Goal: Navigation & Orientation: Find specific page/section

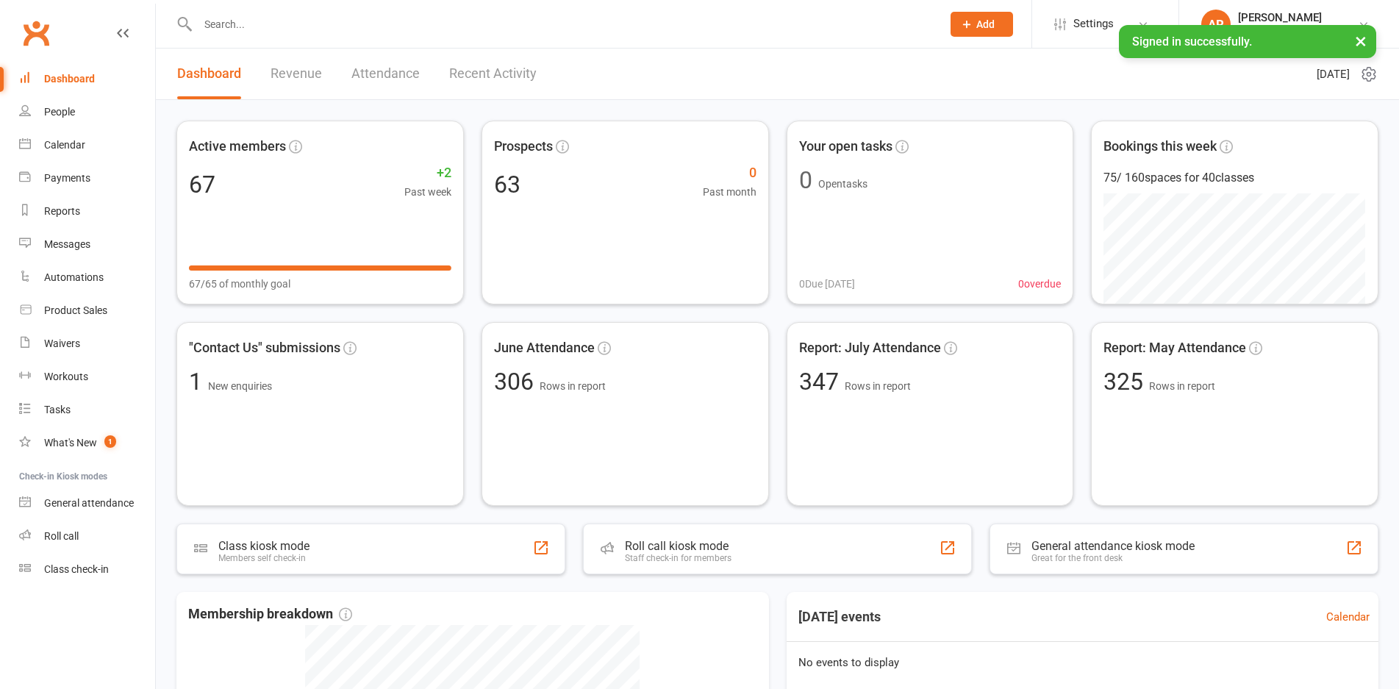
click at [276, 72] on link "Revenue" at bounding box center [296, 74] width 51 height 51
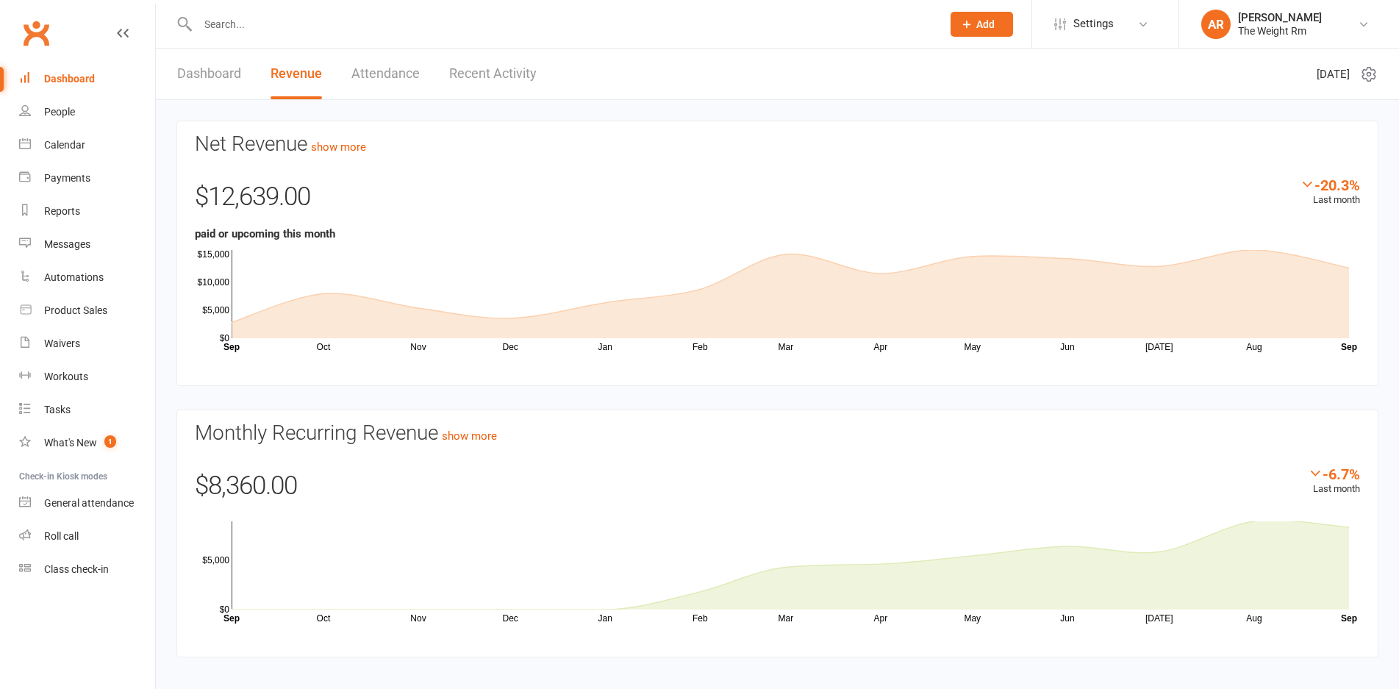
click at [463, 87] on link "Recent Activity" at bounding box center [493, 74] width 88 height 51
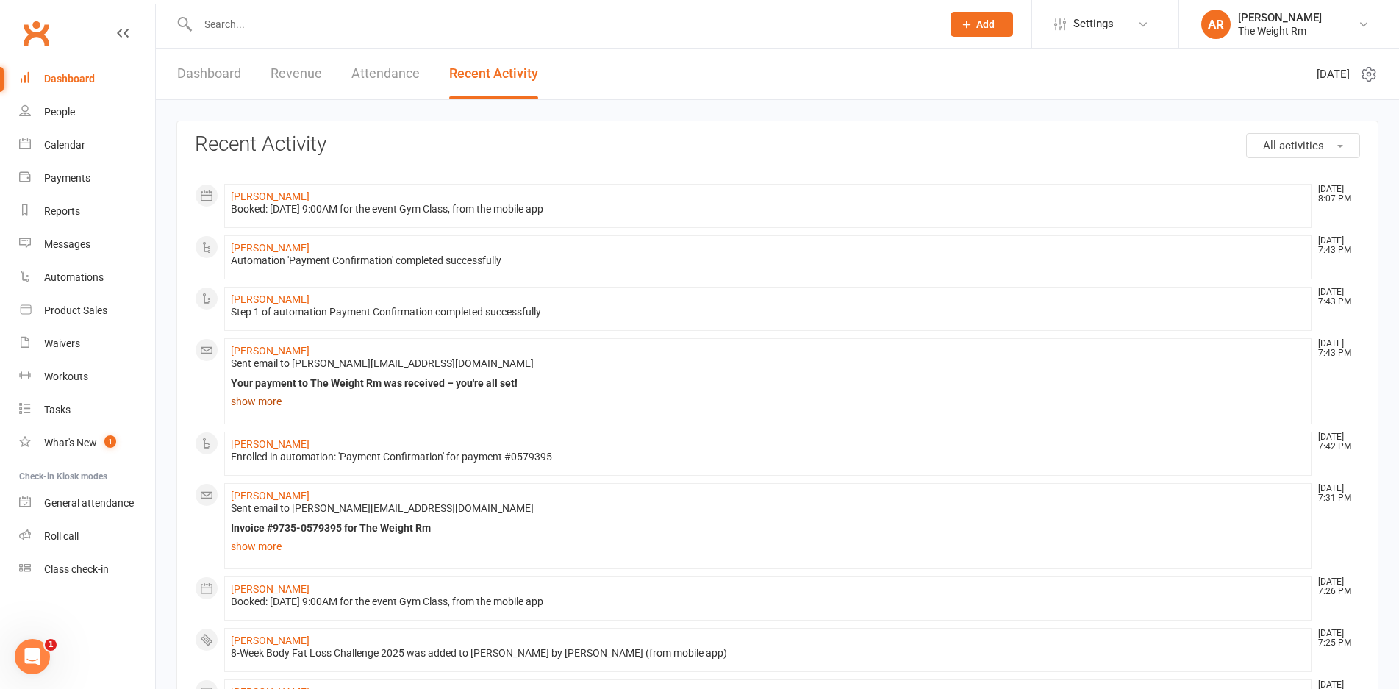
click at [256, 406] on link "show more" at bounding box center [768, 401] width 1074 height 21
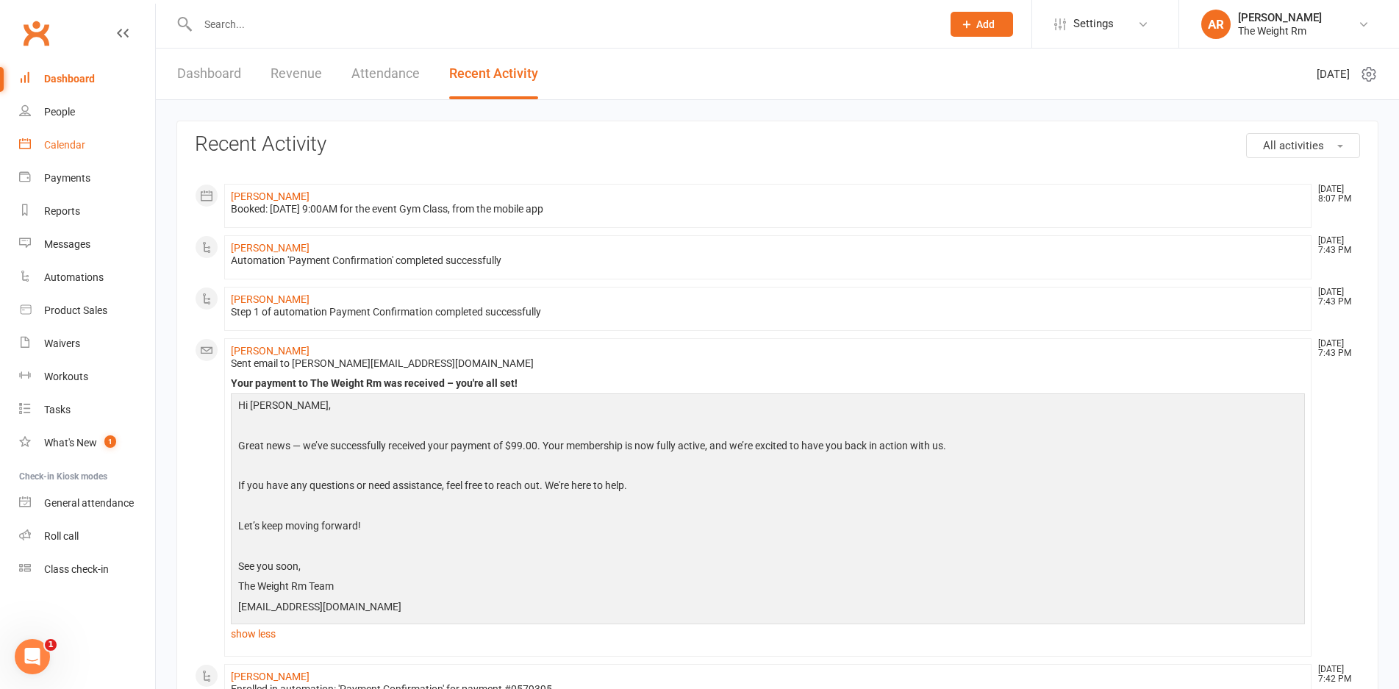
click at [59, 161] on link "Calendar" at bounding box center [87, 145] width 136 height 33
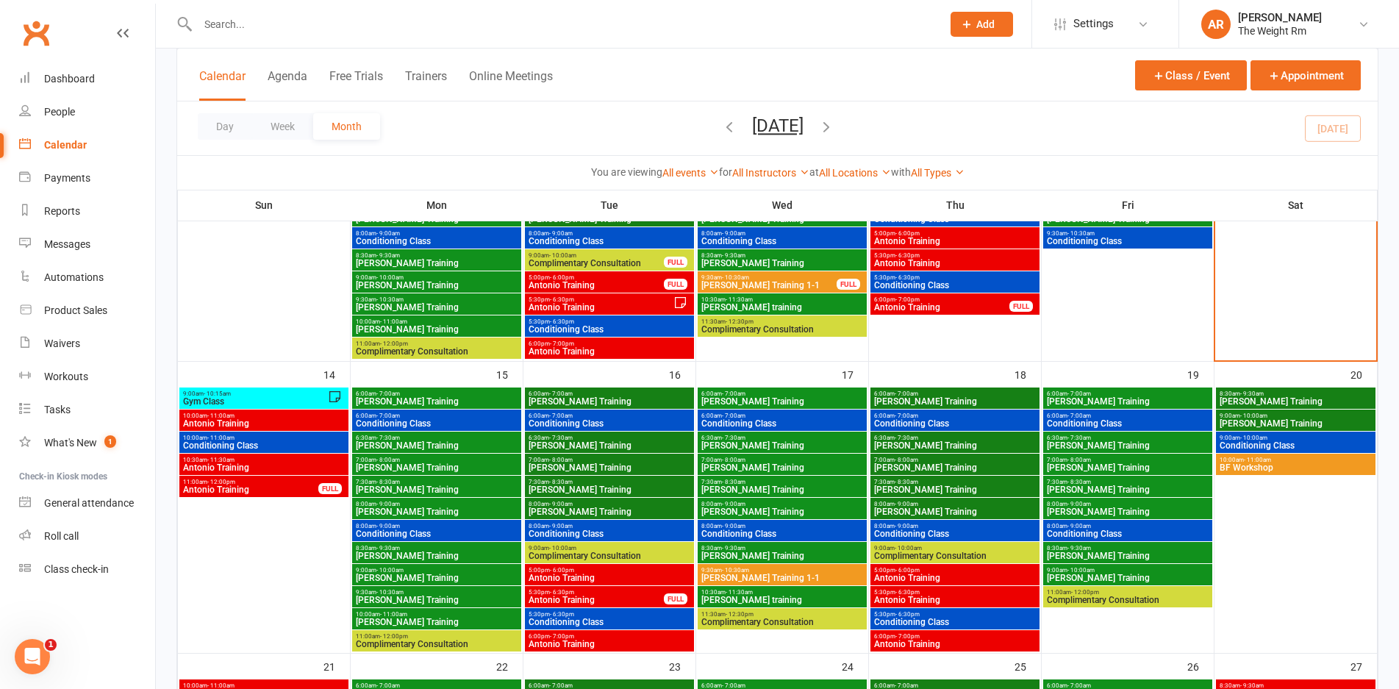
scroll to position [560, 0]
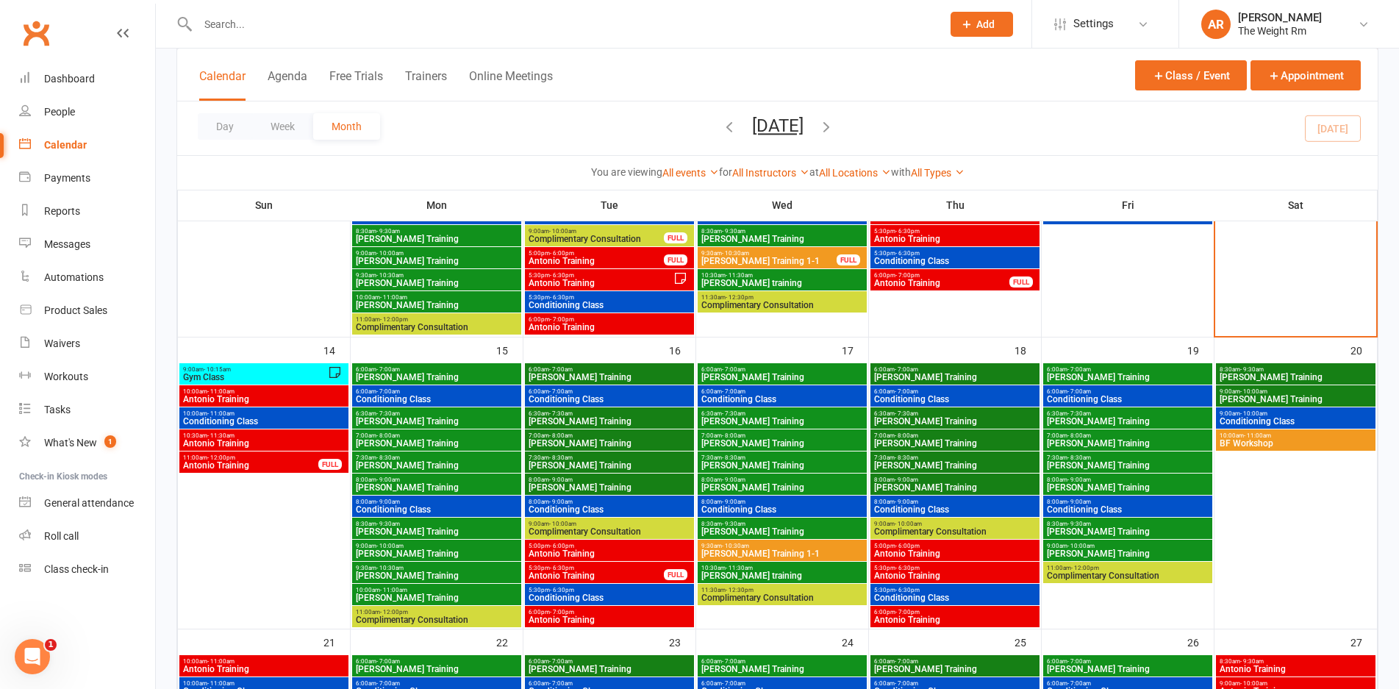
click at [1244, 446] on span "BF Workshop" at bounding box center [1296, 443] width 154 height 9
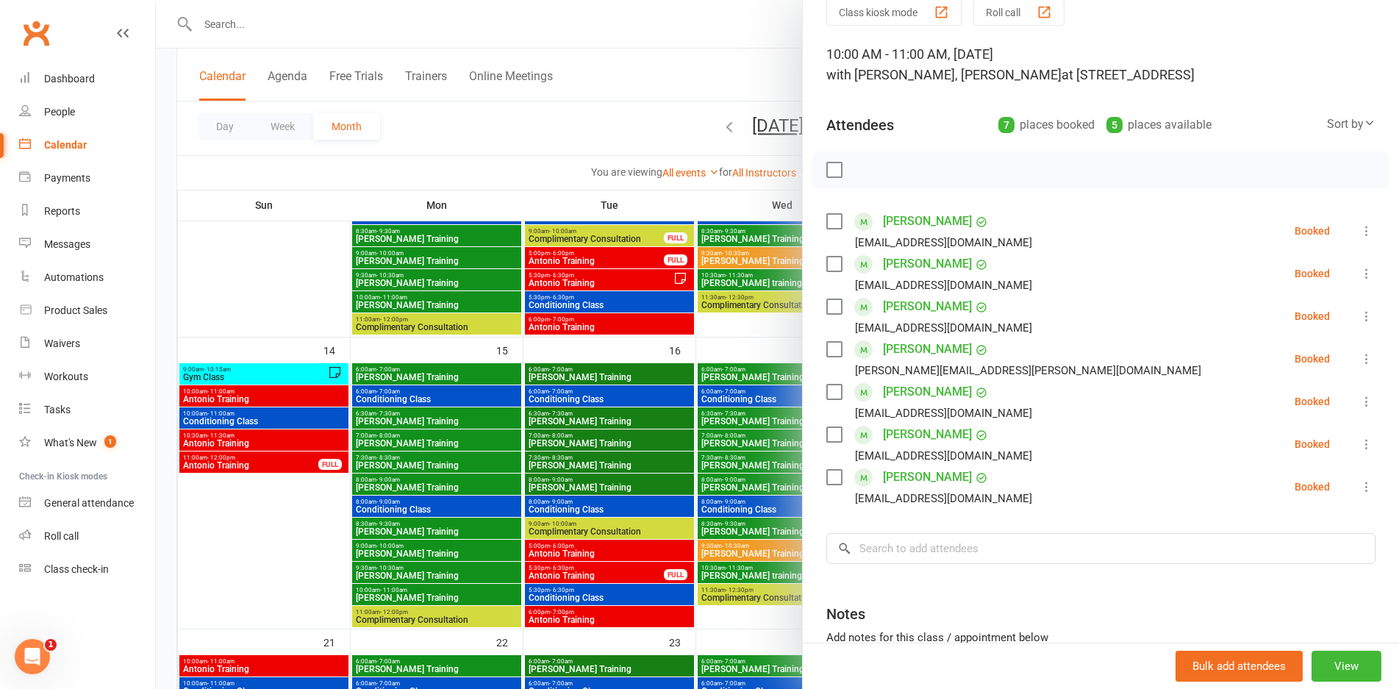
scroll to position [74, 0]
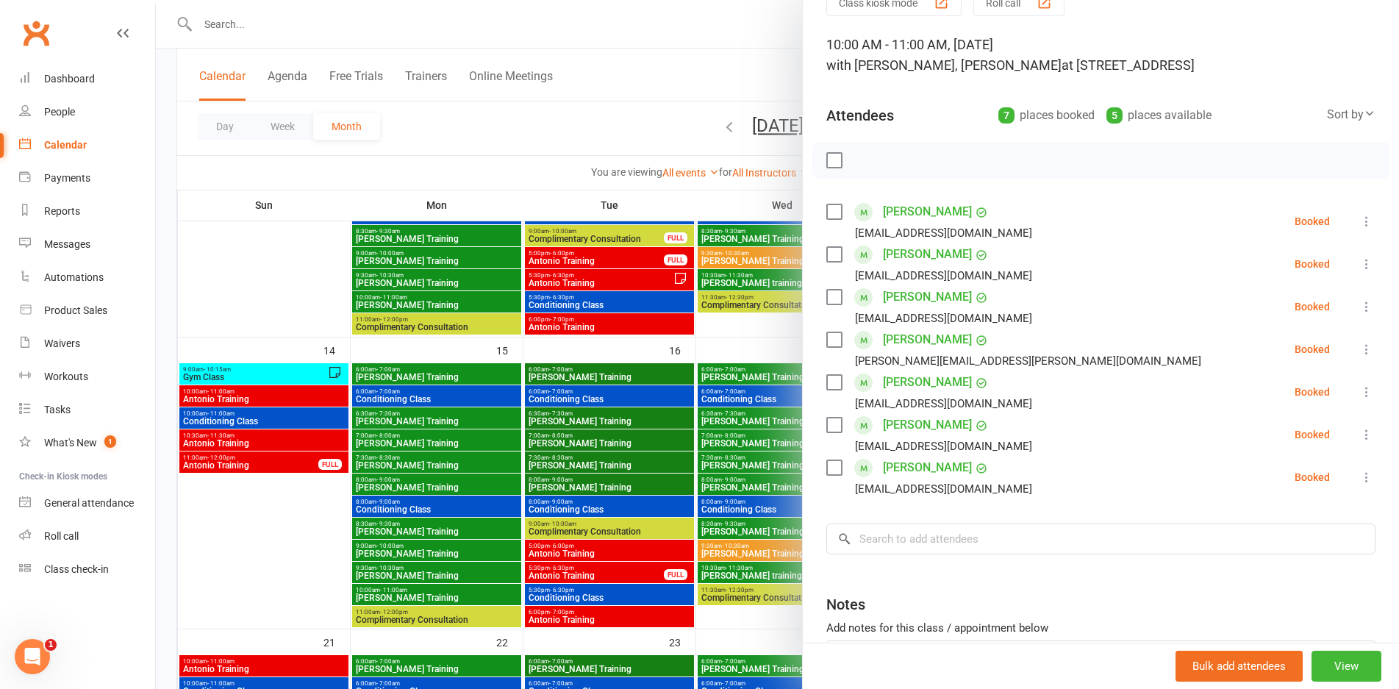
click at [285, 389] on div at bounding box center [778, 344] width 1244 height 689
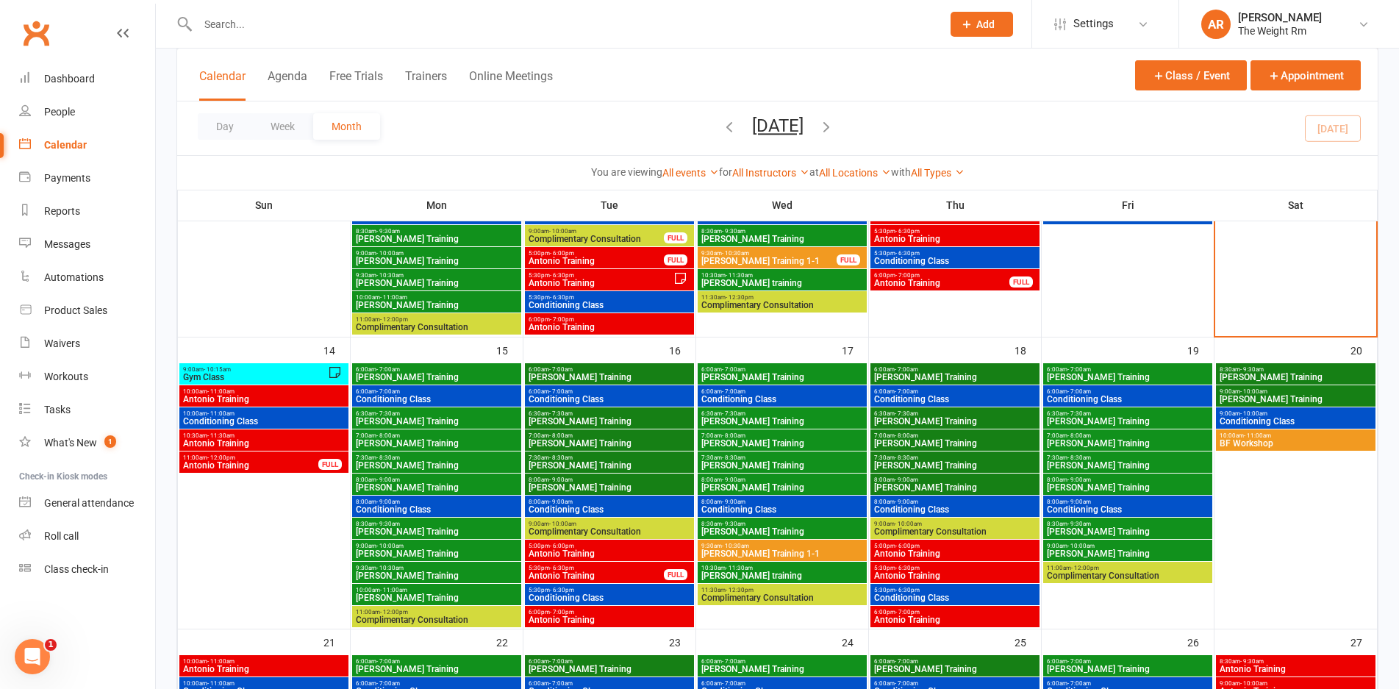
click at [279, 380] on span "Gym Class" at bounding box center [255, 377] width 146 height 9
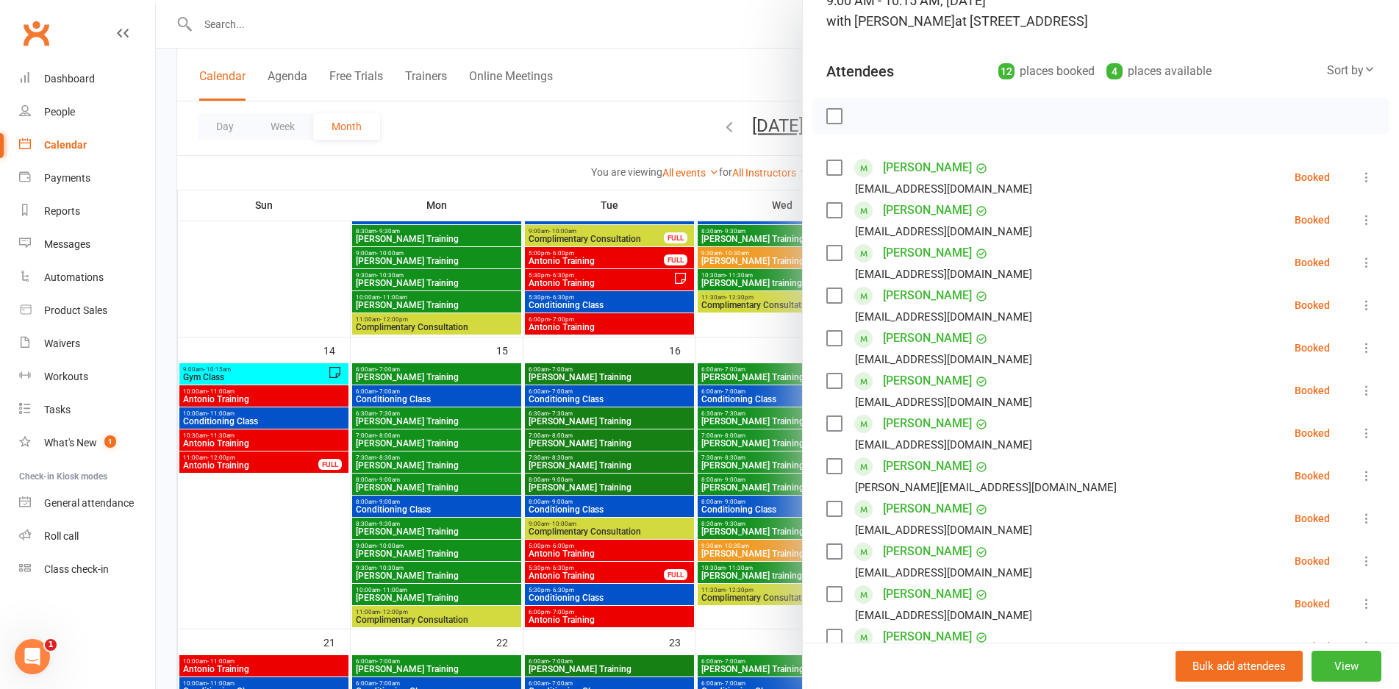
scroll to position [88, 0]
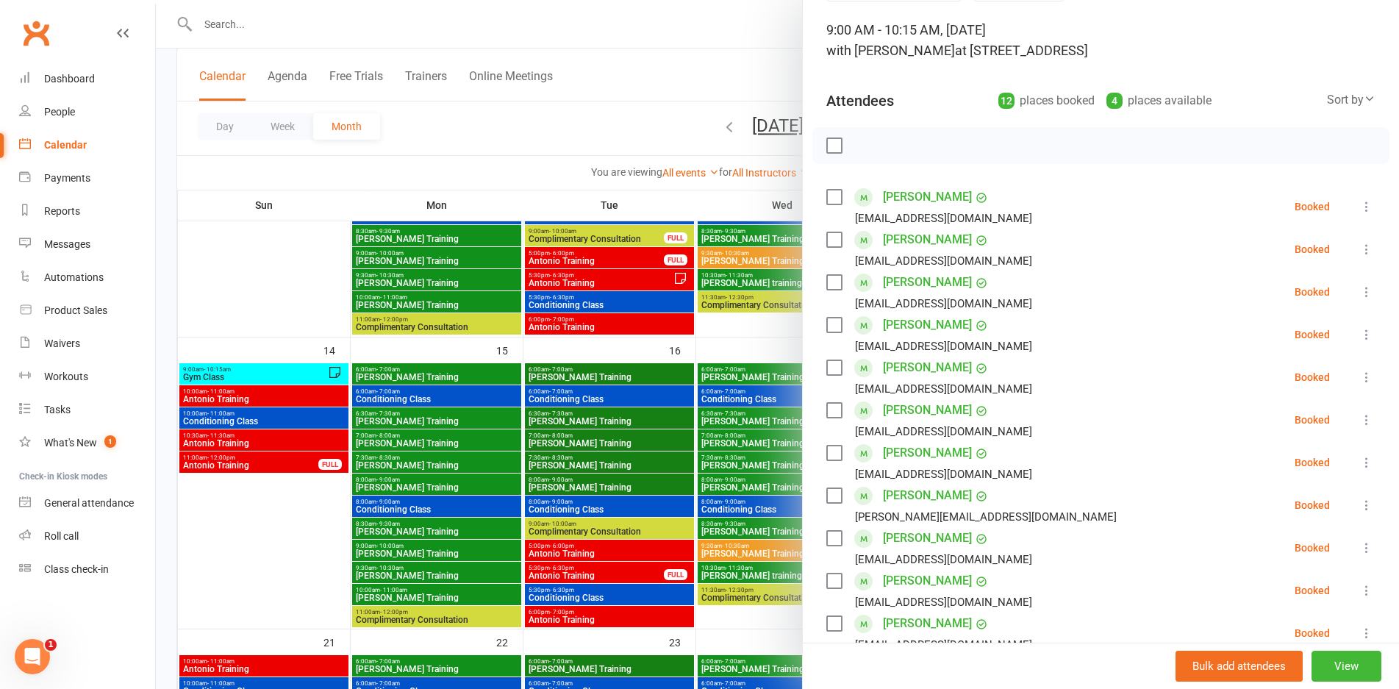
click at [299, 399] on div at bounding box center [778, 344] width 1244 height 689
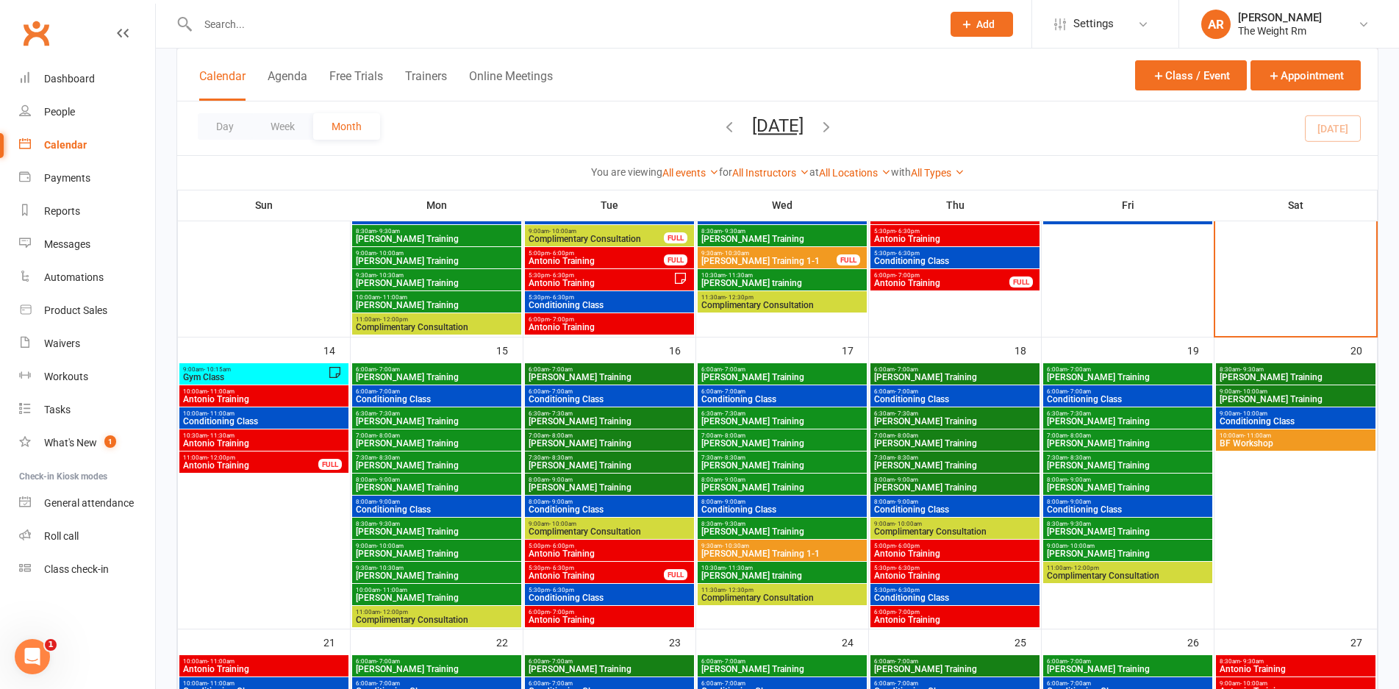
click at [299, 399] on span "Antonio Training" at bounding box center [263, 399] width 163 height 9
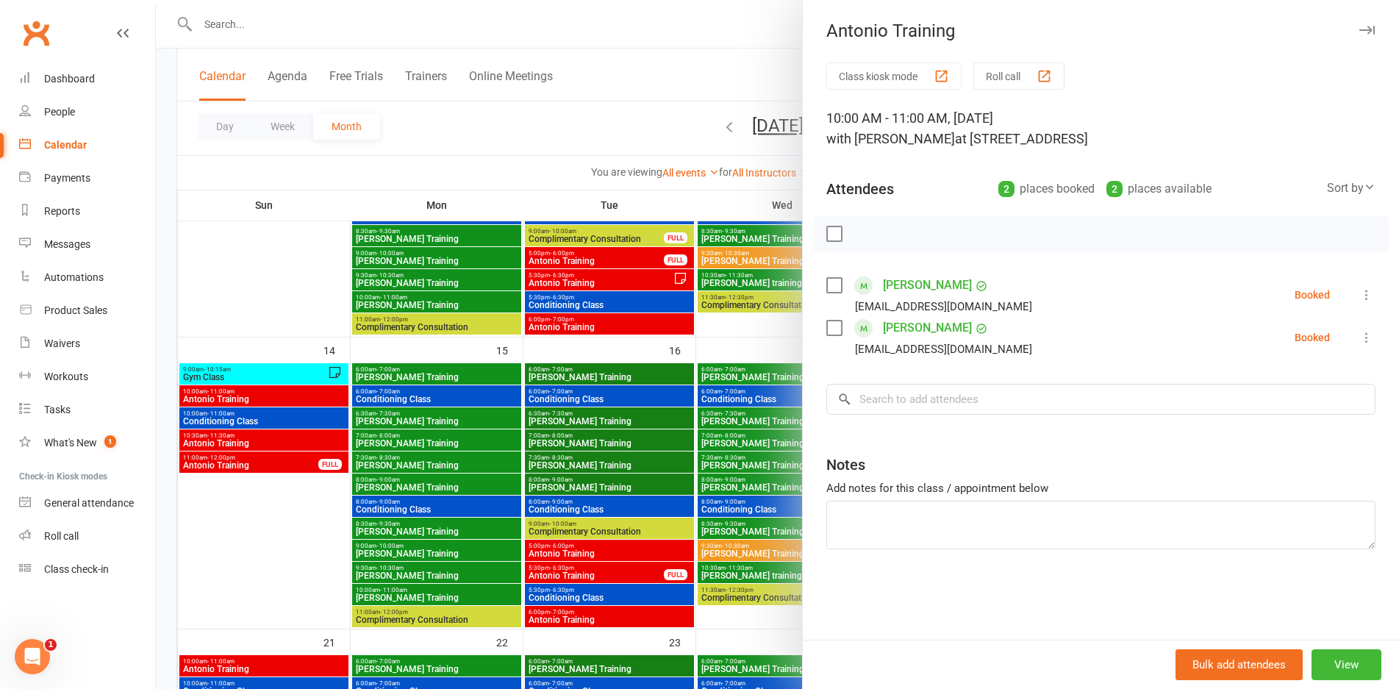
click at [299, 399] on div at bounding box center [778, 344] width 1244 height 689
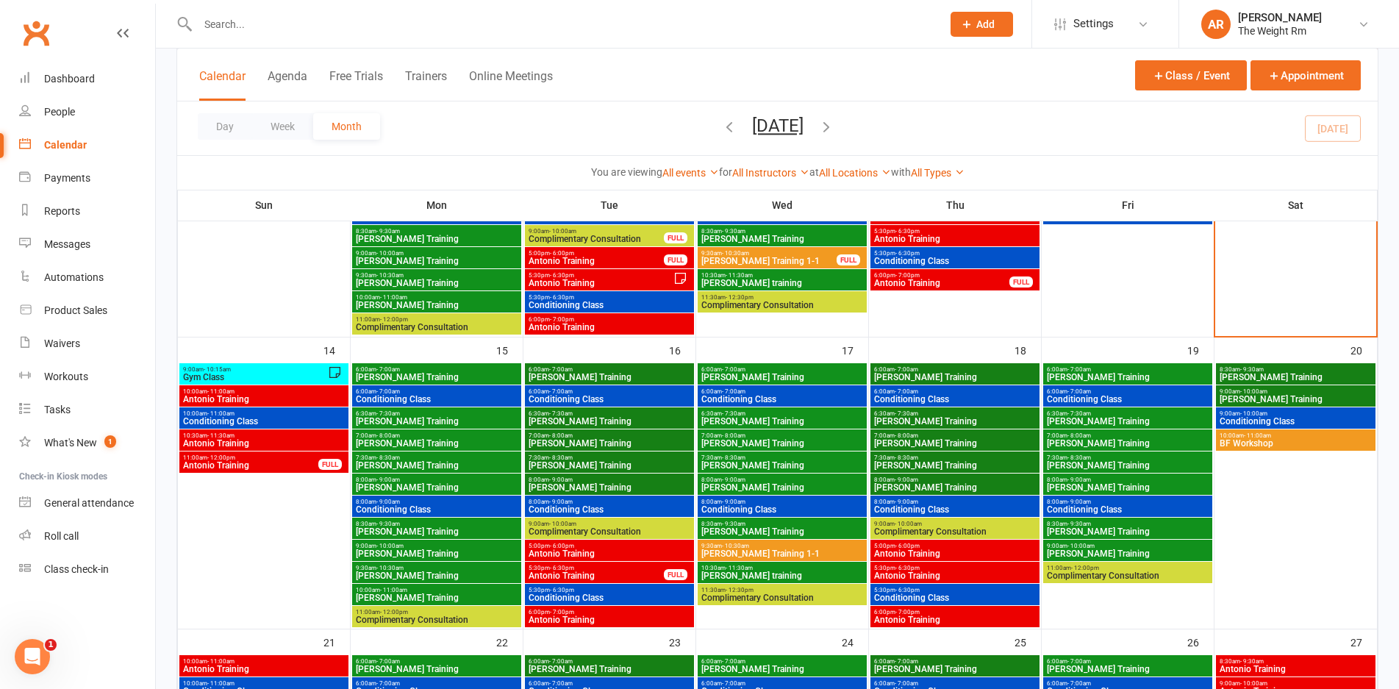
click at [305, 420] on span "Conditioning Class" at bounding box center [263, 421] width 163 height 9
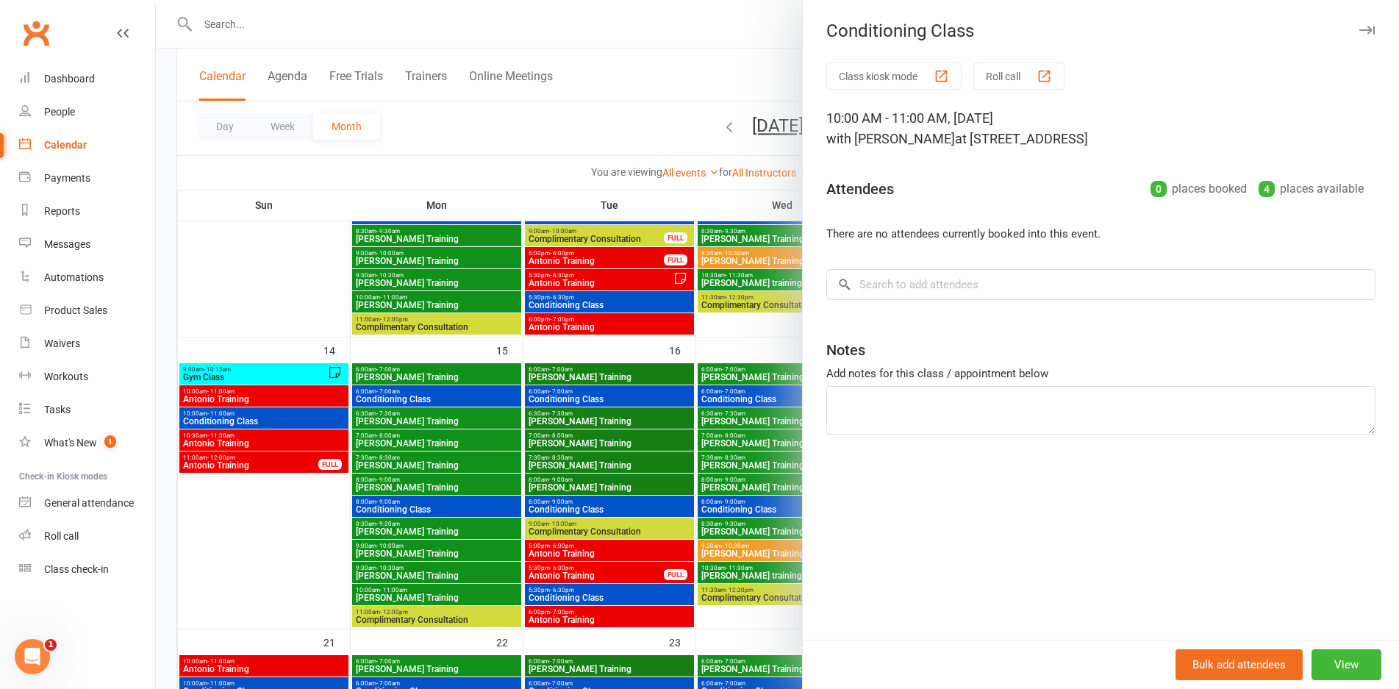
click at [305, 420] on div at bounding box center [778, 344] width 1244 height 689
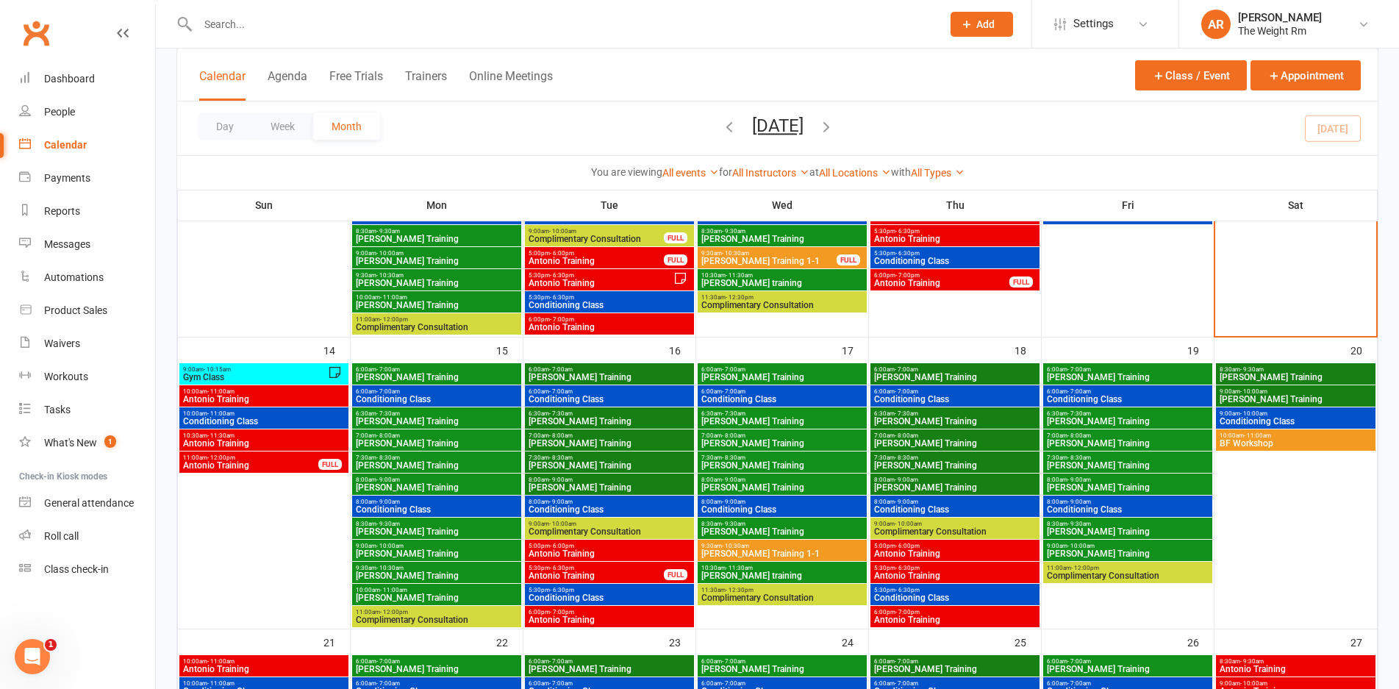
click at [303, 440] on span "Antonio Training" at bounding box center [263, 443] width 163 height 9
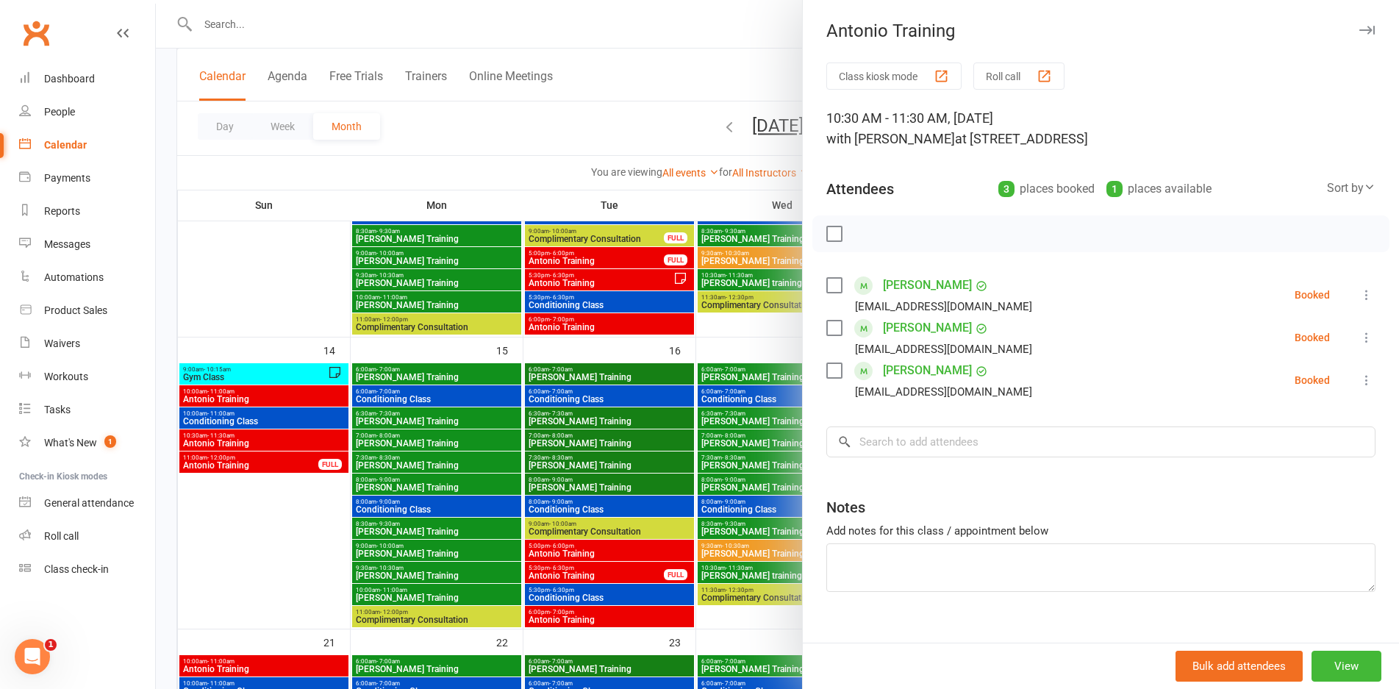
click at [302, 437] on div at bounding box center [778, 344] width 1244 height 689
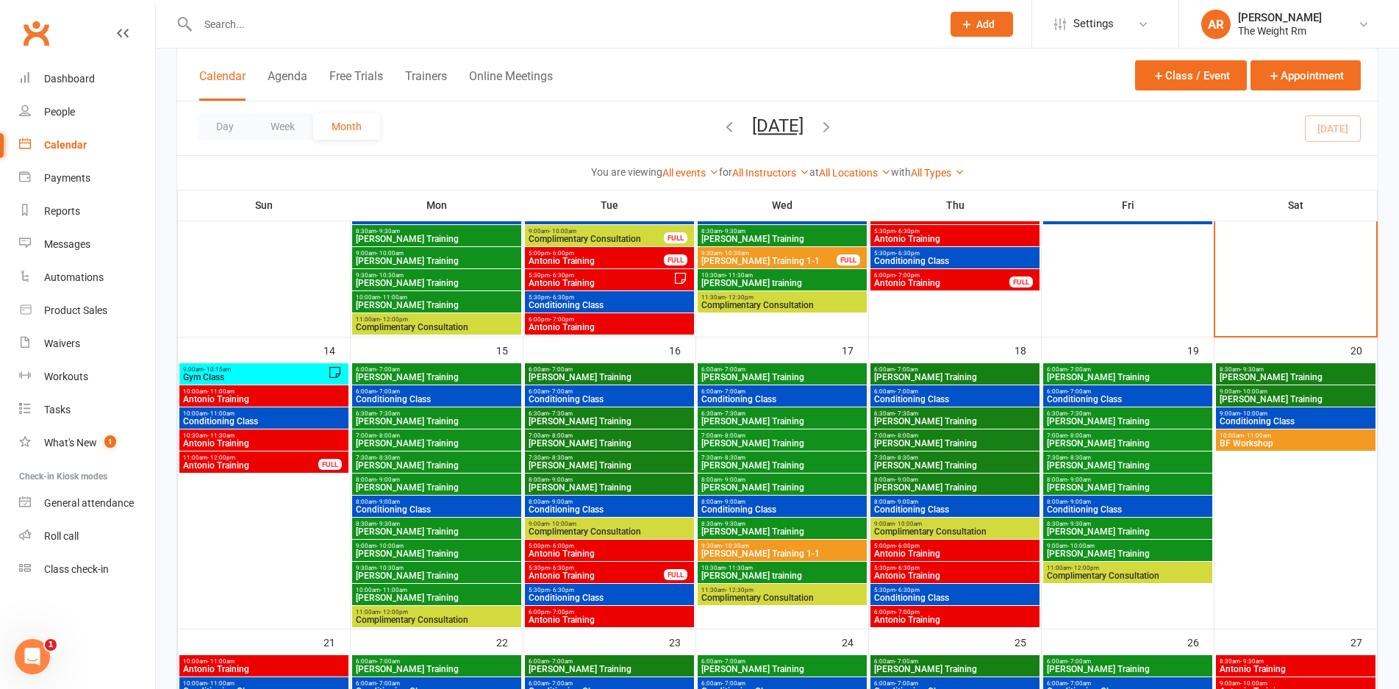
click at [290, 460] on span "11:00am - 12:00pm" at bounding box center [250, 457] width 137 height 7
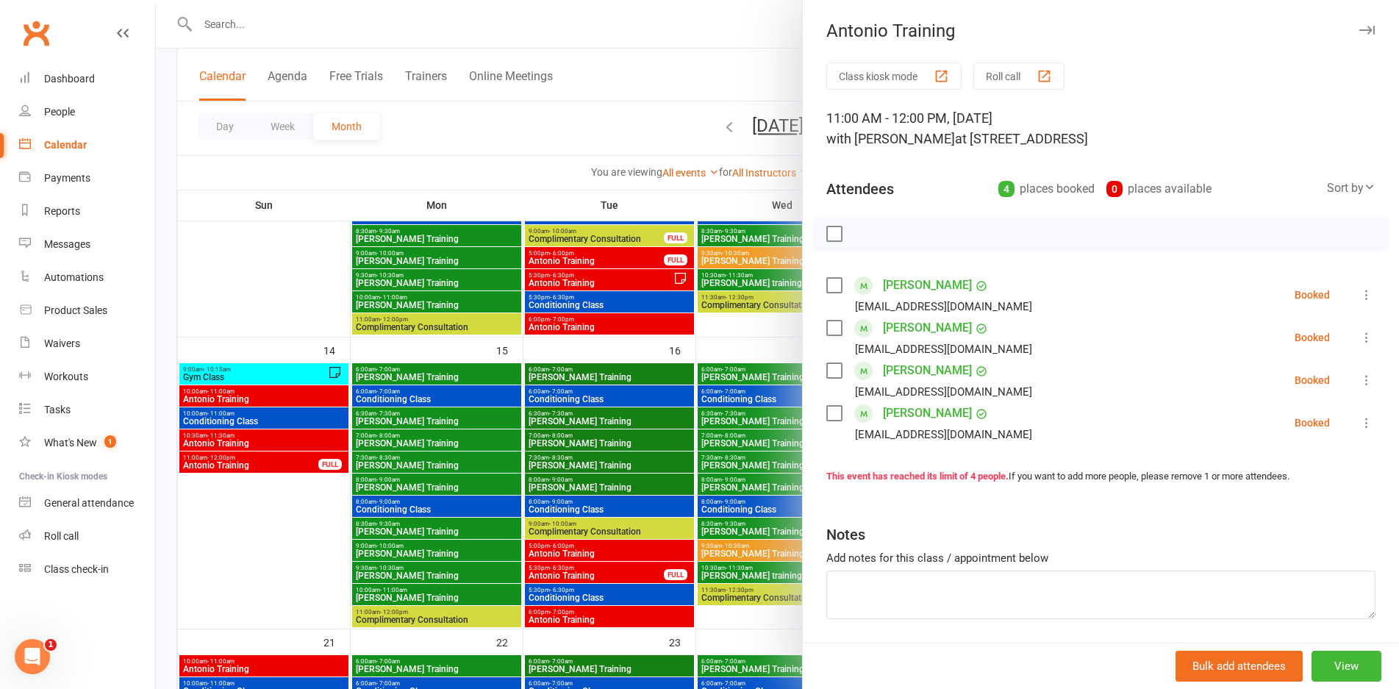
click at [290, 460] on div at bounding box center [778, 344] width 1244 height 689
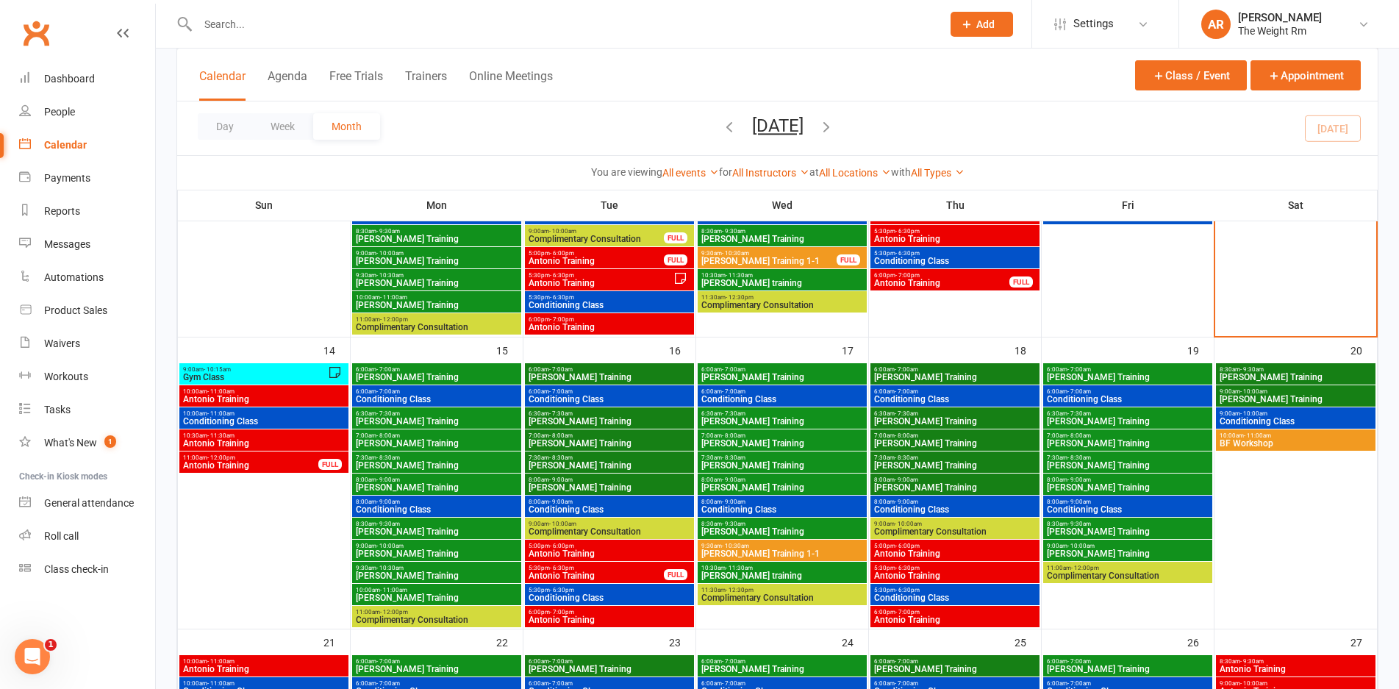
click at [635, 570] on span "5:30pm - 6:30pm" at bounding box center [596, 568] width 137 height 7
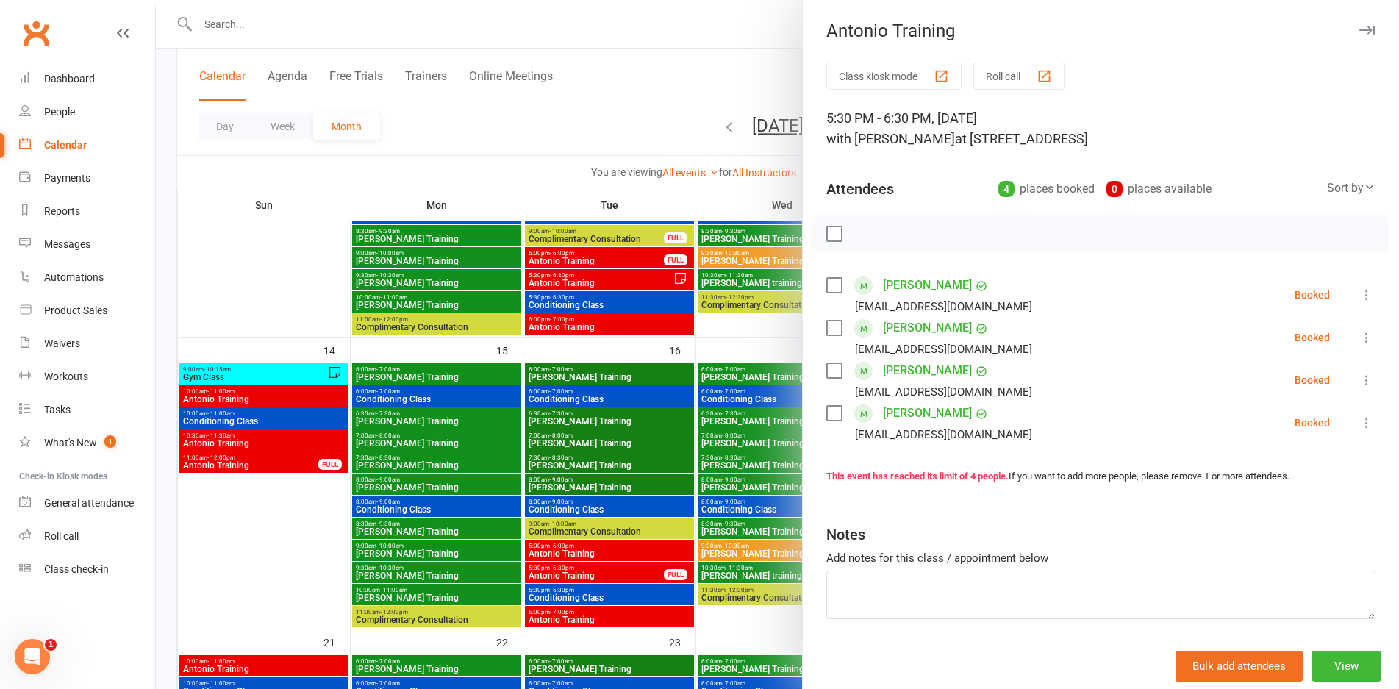
click at [635, 570] on div at bounding box center [778, 344] width 1244 height 689
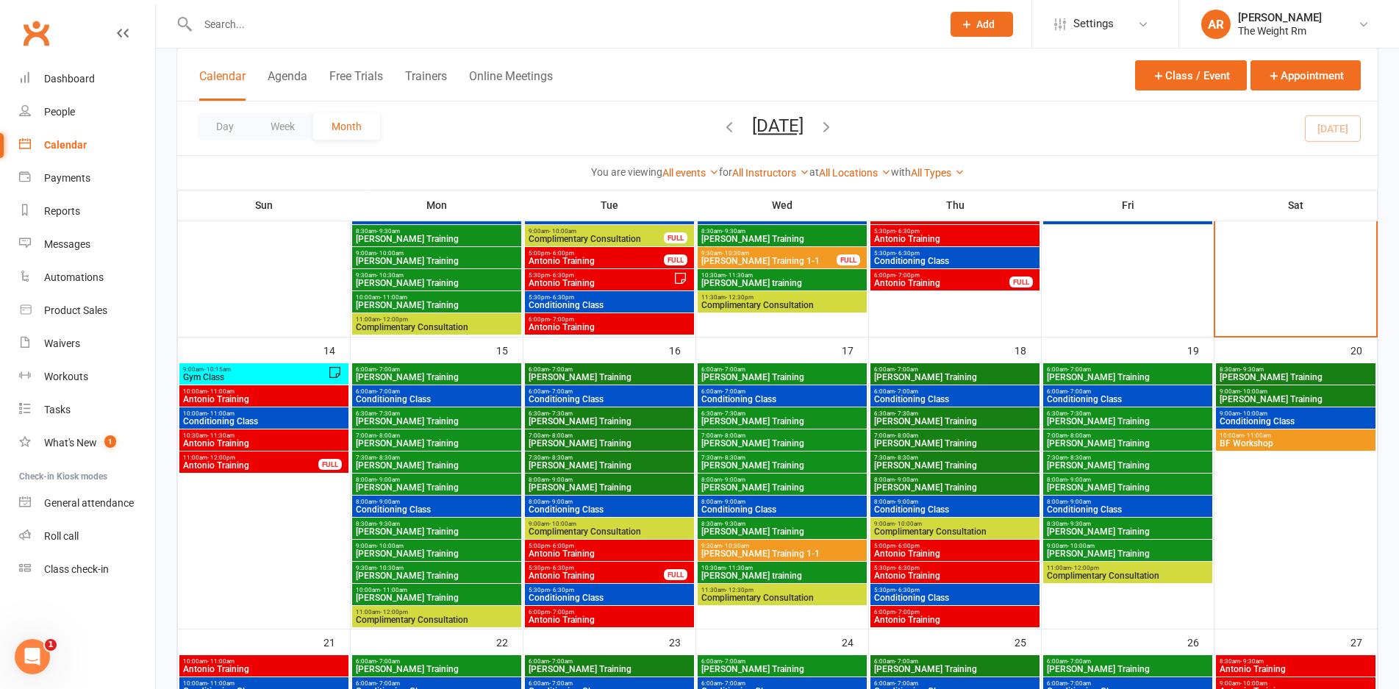
click at [644, 549] on span "Antonio Training" at bounding box center [609, 553] width 163 height 9
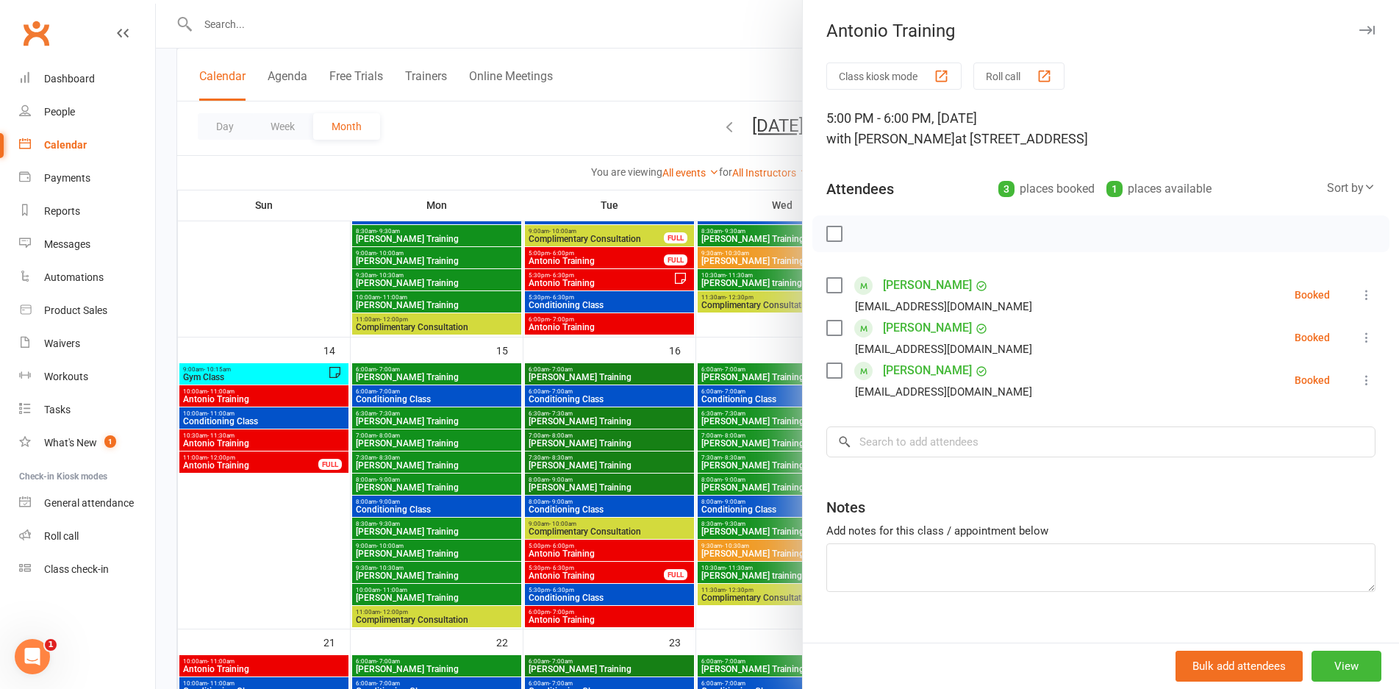
click at [644, 549] on div at bounding box center [778, 344] width 1244 height 689
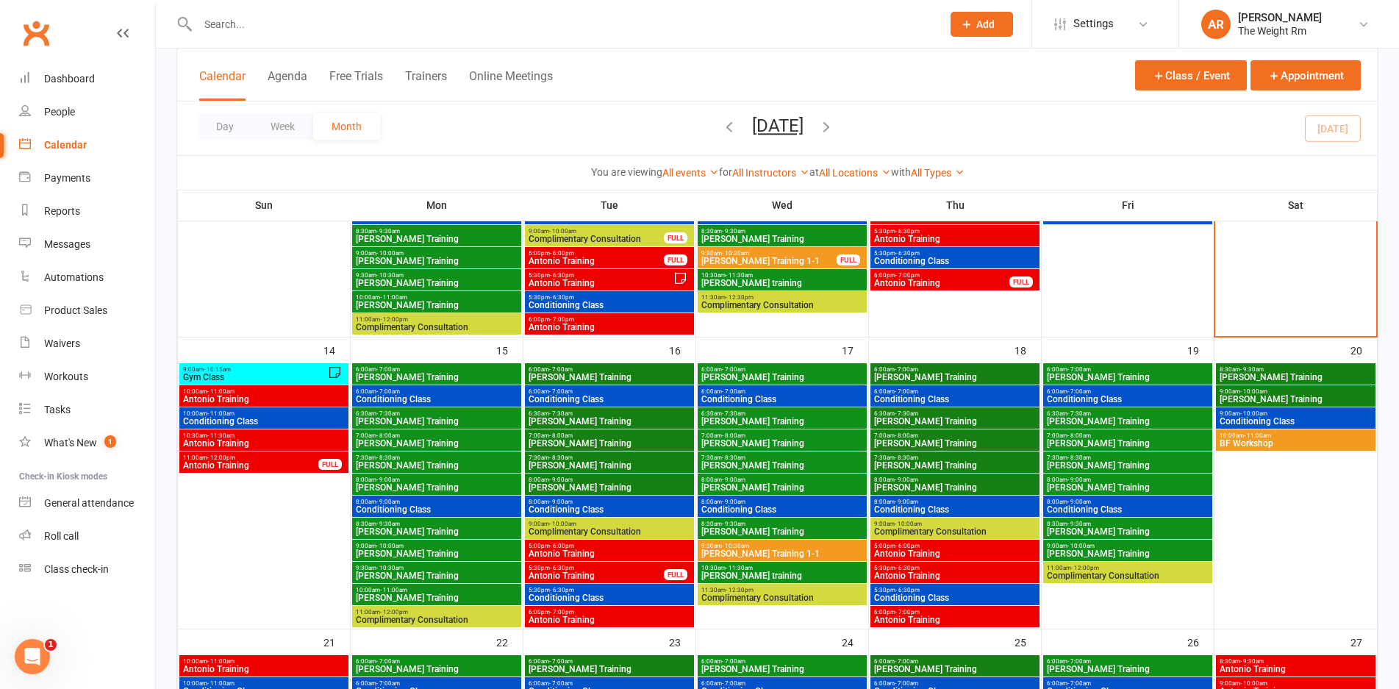
click at [617, 621] on span "Antonio Training" at bounding box center [609, 620] width 163 height 9
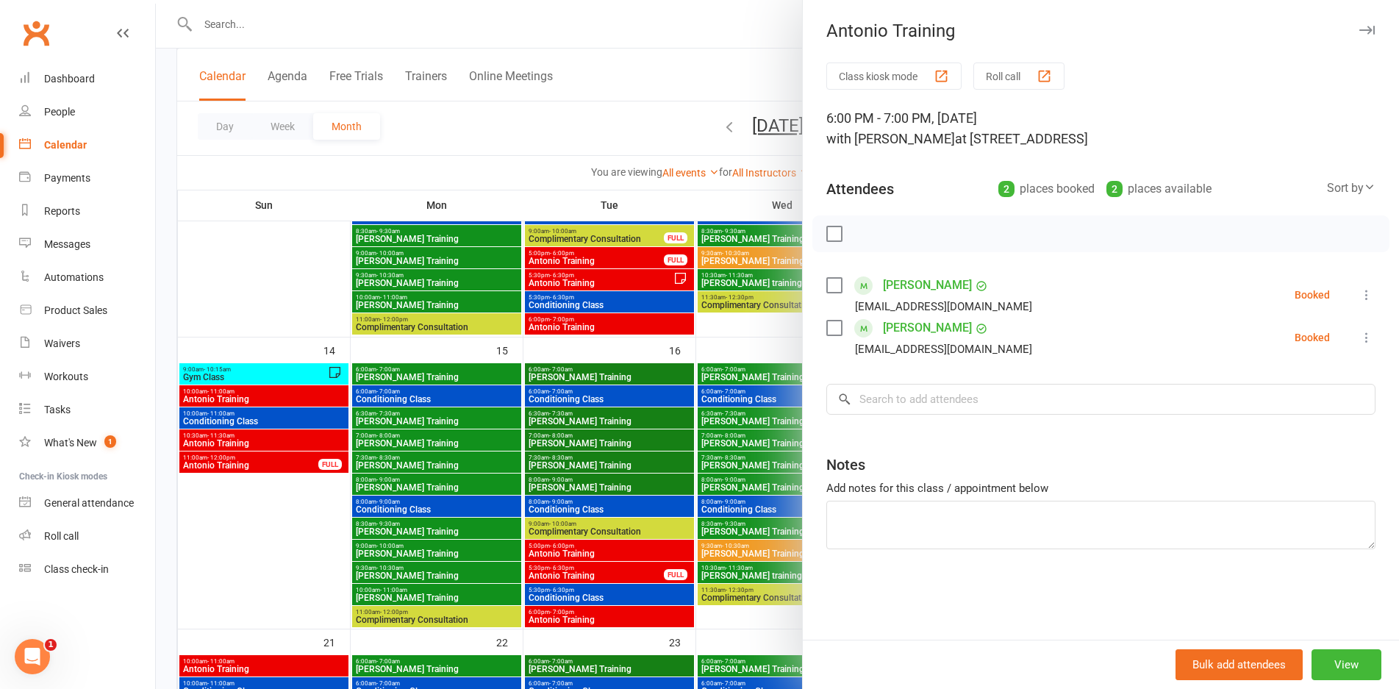
click at [617, 621] on div at bounding box center [778, 344] width 1244 height 689
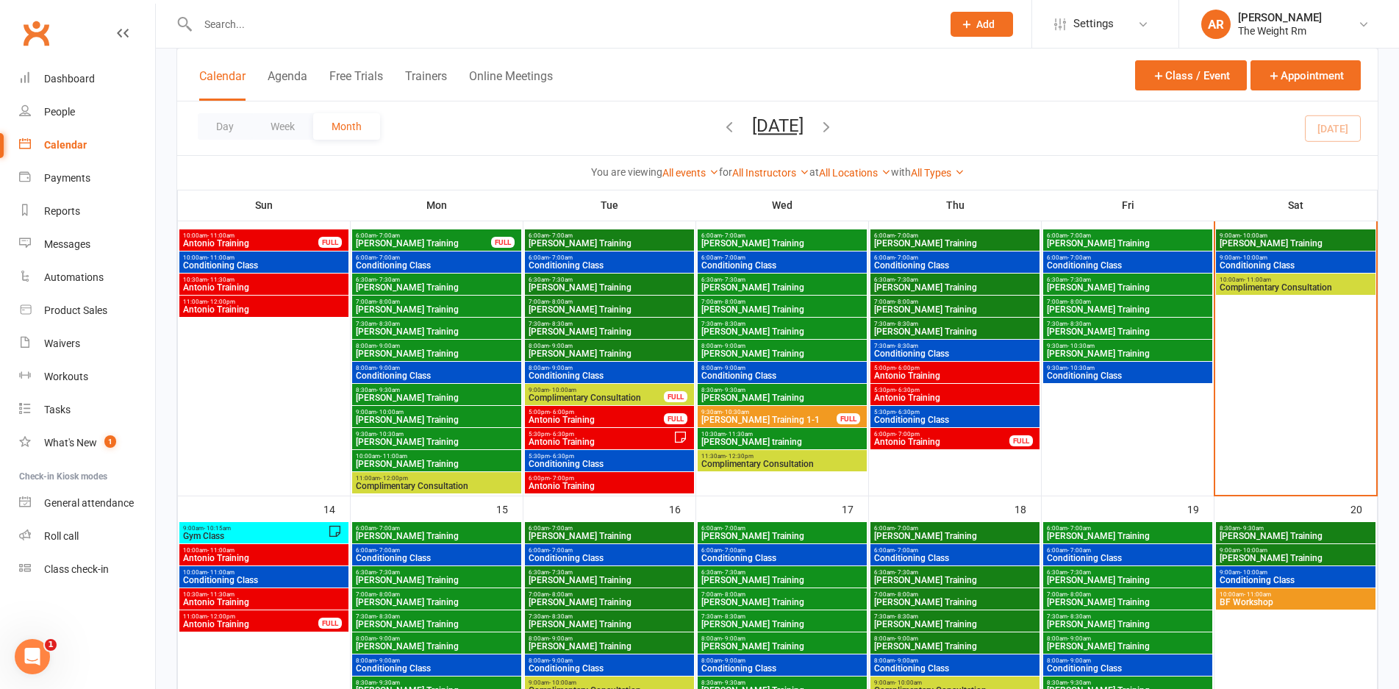
scroll to position [364, 0]
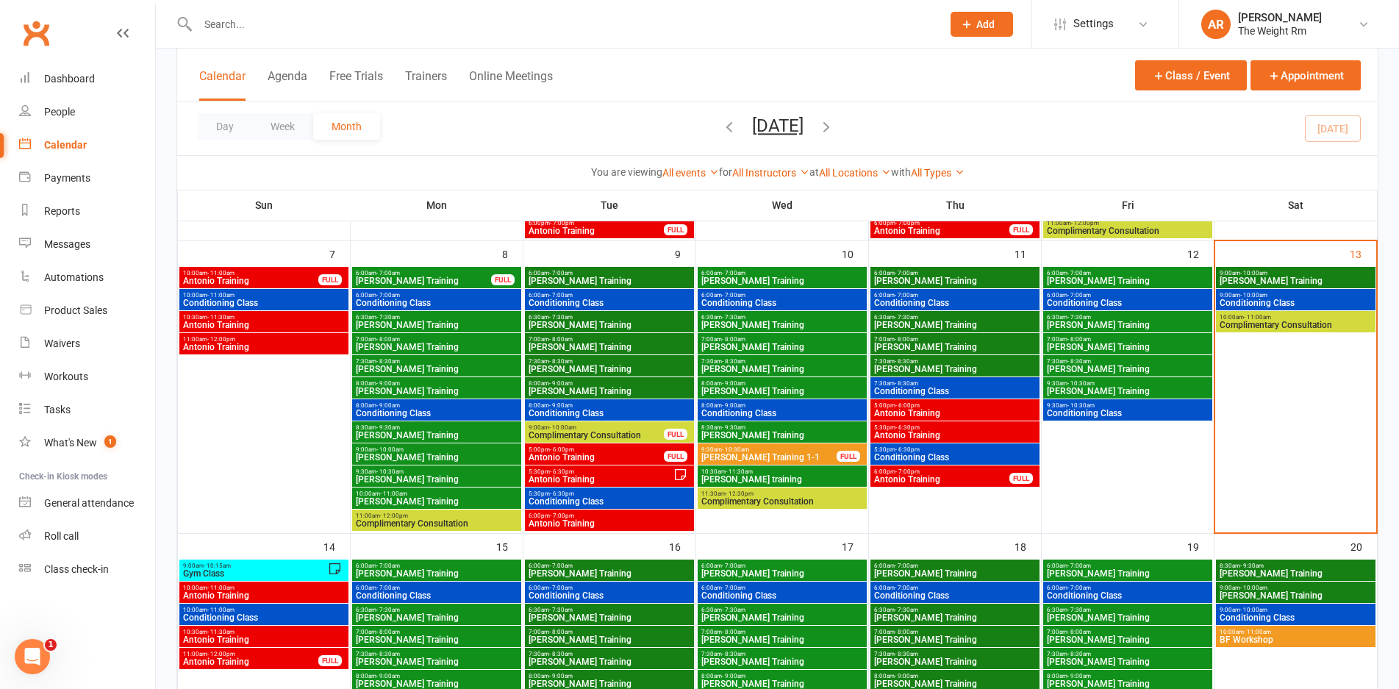
click at [1108, 388] on span "[PERSON_NAME] Training" at bounding box center [1127, 391] width 163 height 9
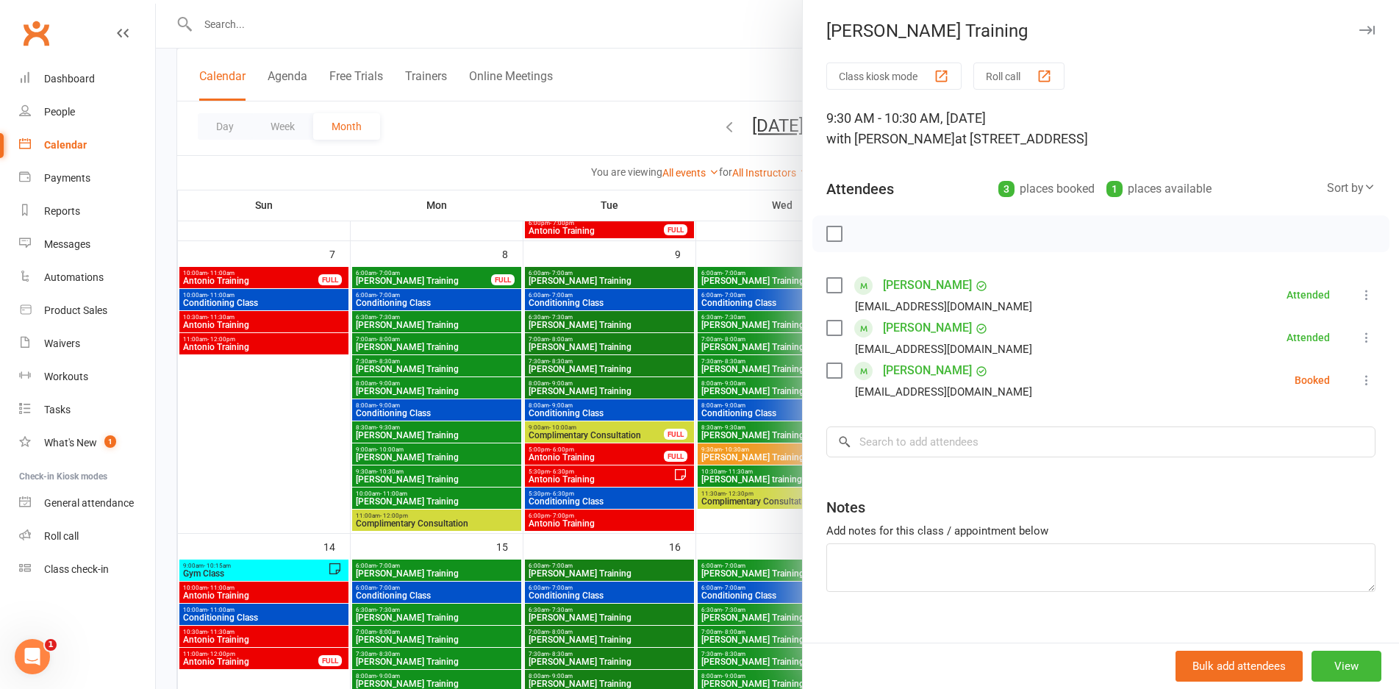
click at [752, 382] on div at bounding box center [778, 344] width 1244 height 689
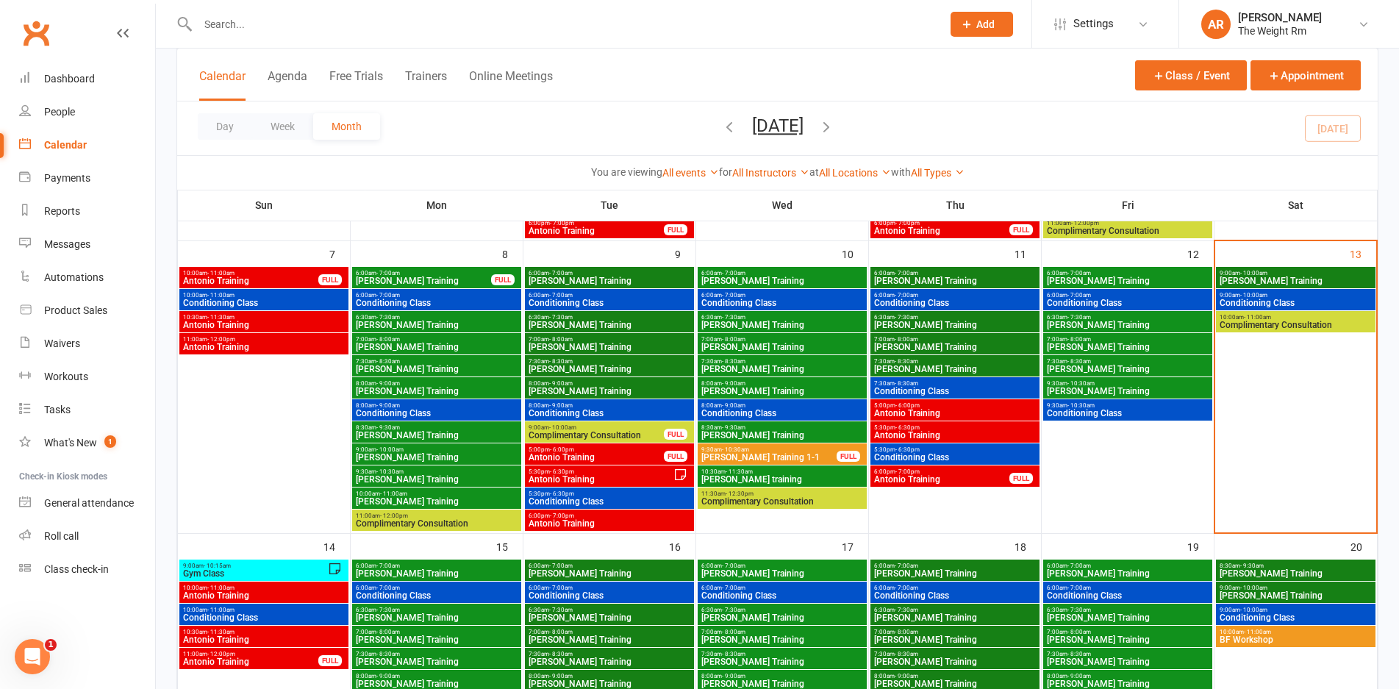
click at [1180, 282] on span "[PERSON_NAME] Training" at bounding box center [1127, 281] width 163 height 9
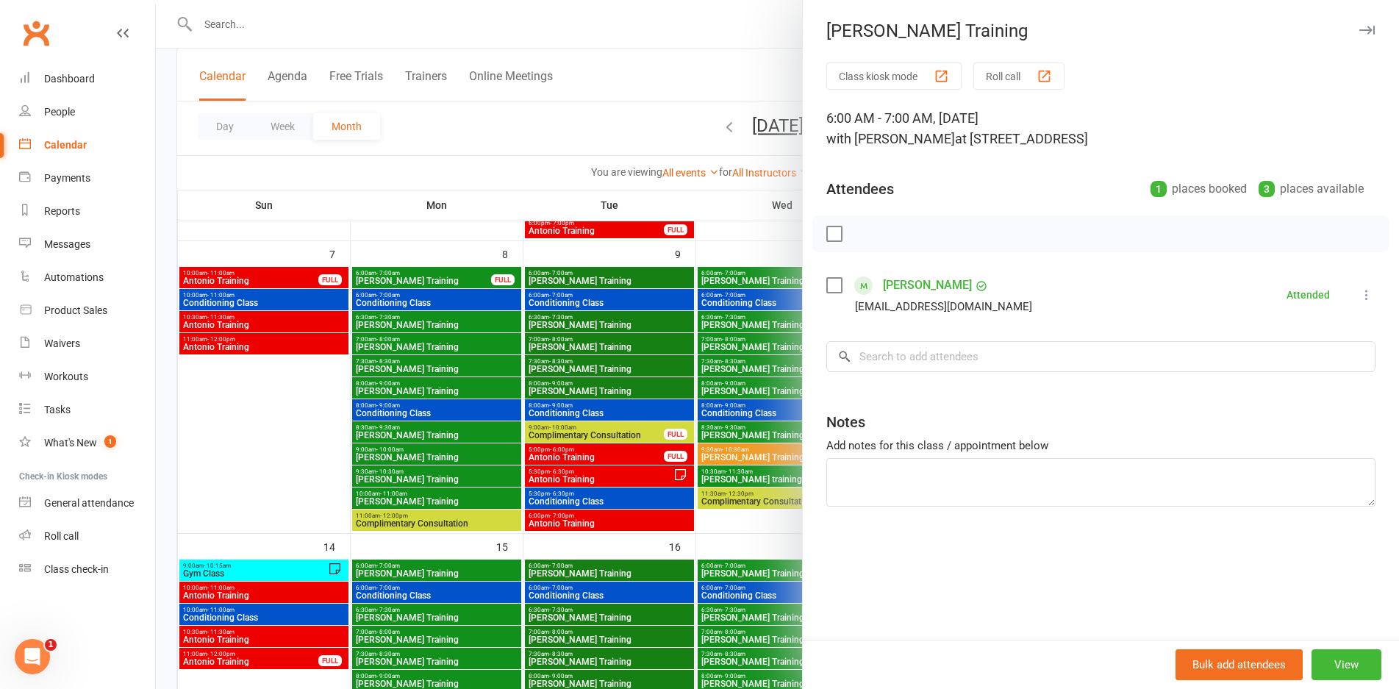
click at [1177, 279] on li "[PERSON_NAME] [PERSON_NAME][EMAIL_ADDRESS][DOMAIN_NAME] Attended More info Remo…" at bounding box center [1101, 295] width 549 height 43
click at [691, 350] on div at bounding box center [778, 344] width 1244 height 689
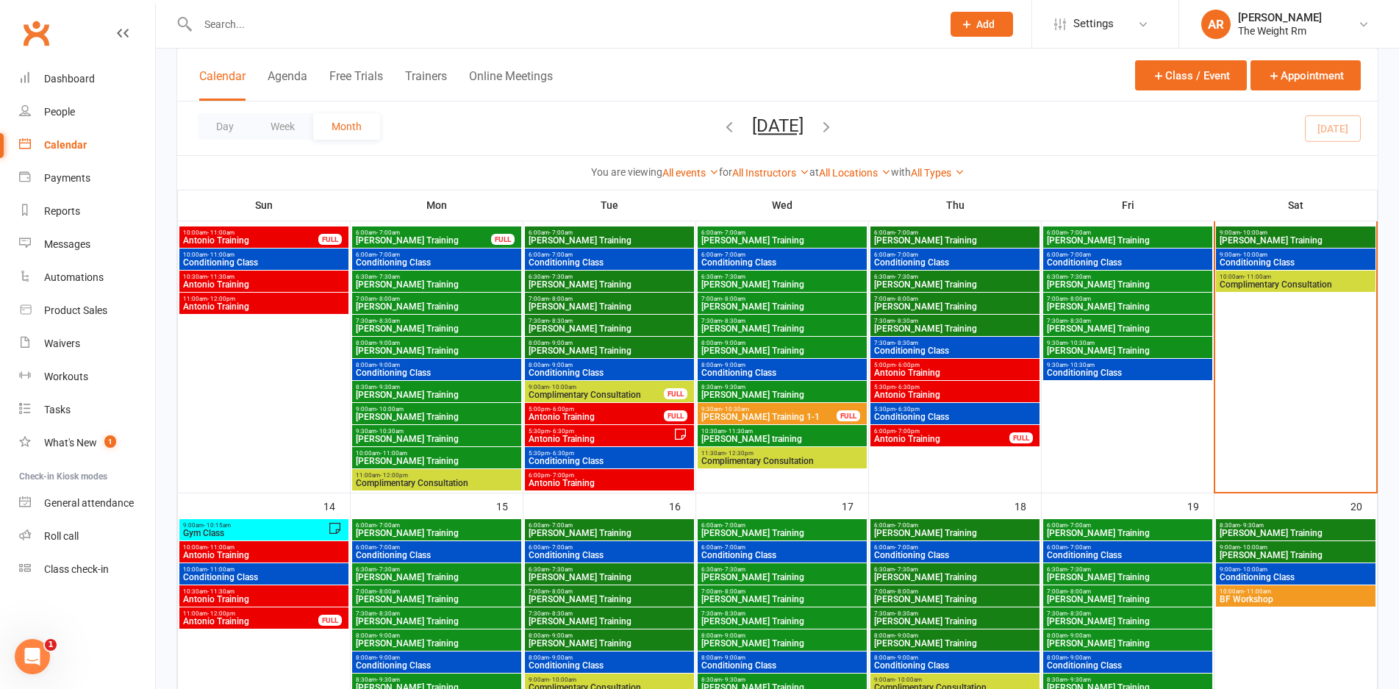
scroll to position [389, 0]
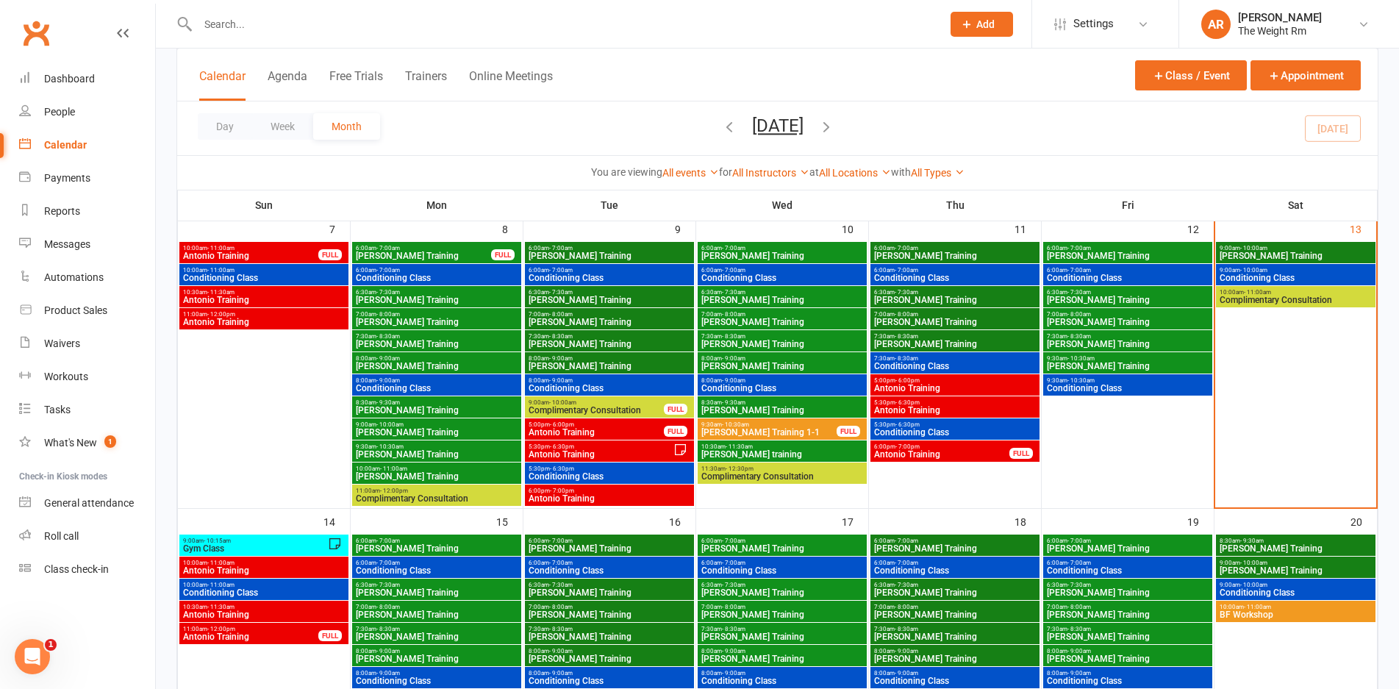
click at [1088, 344] on span "[PERSON_NAME] Training" at bounding box center [1127, 344] width 163 height 9
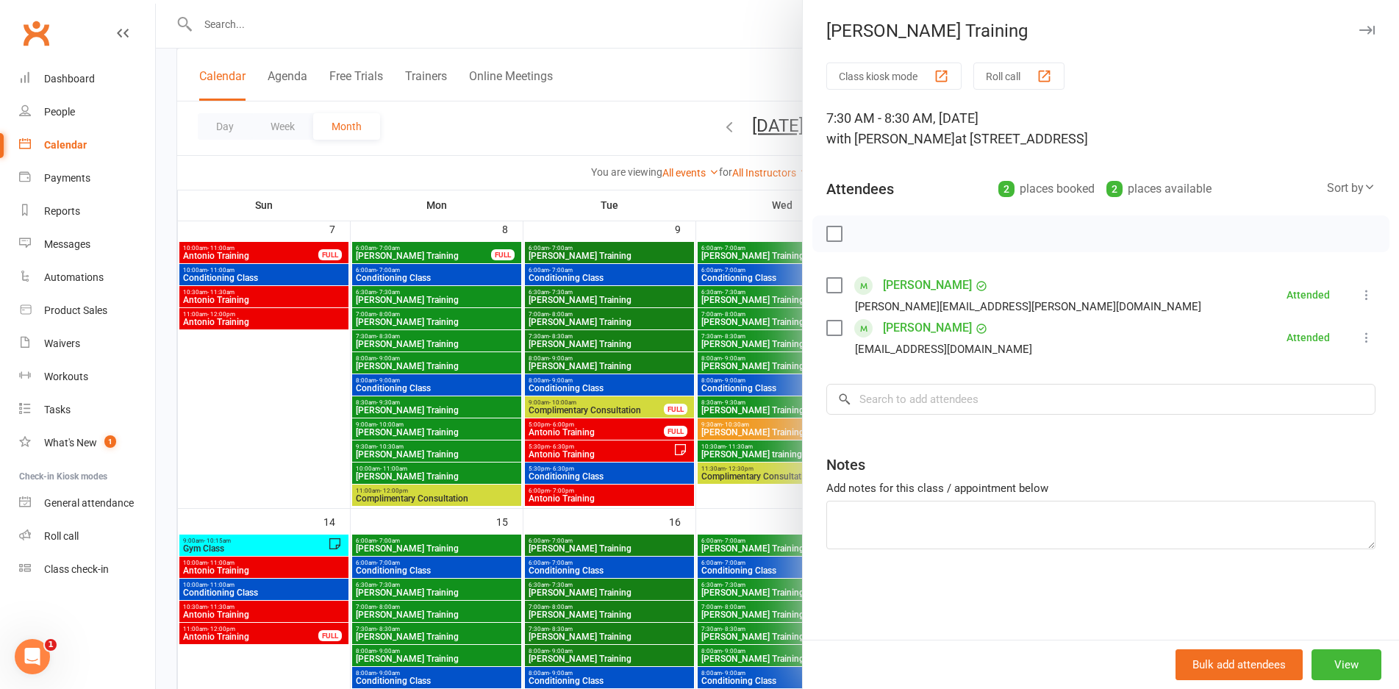
click at [714, 361] on div at bounding box center [778, 344] width 1244 height 689
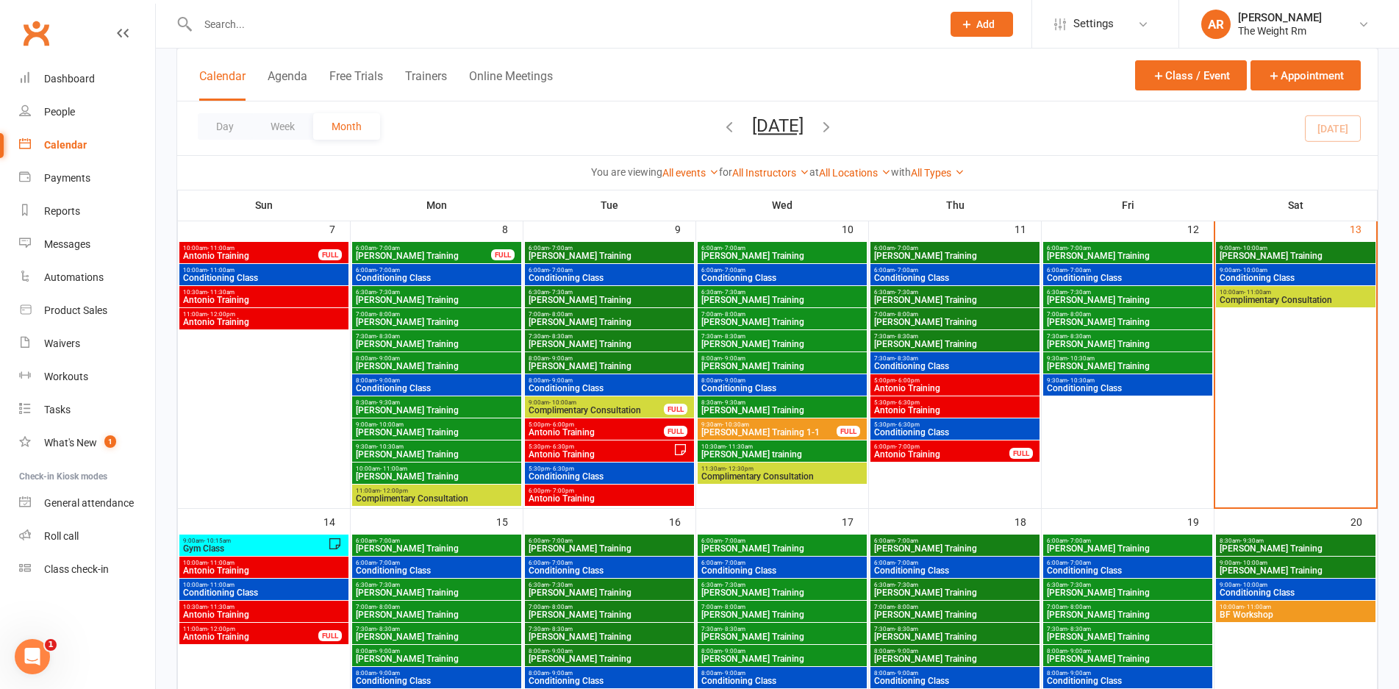
click at [1149, 316] on span "7:00am - 8:00am" at bounding box center [1127, 314] width 163 height 7
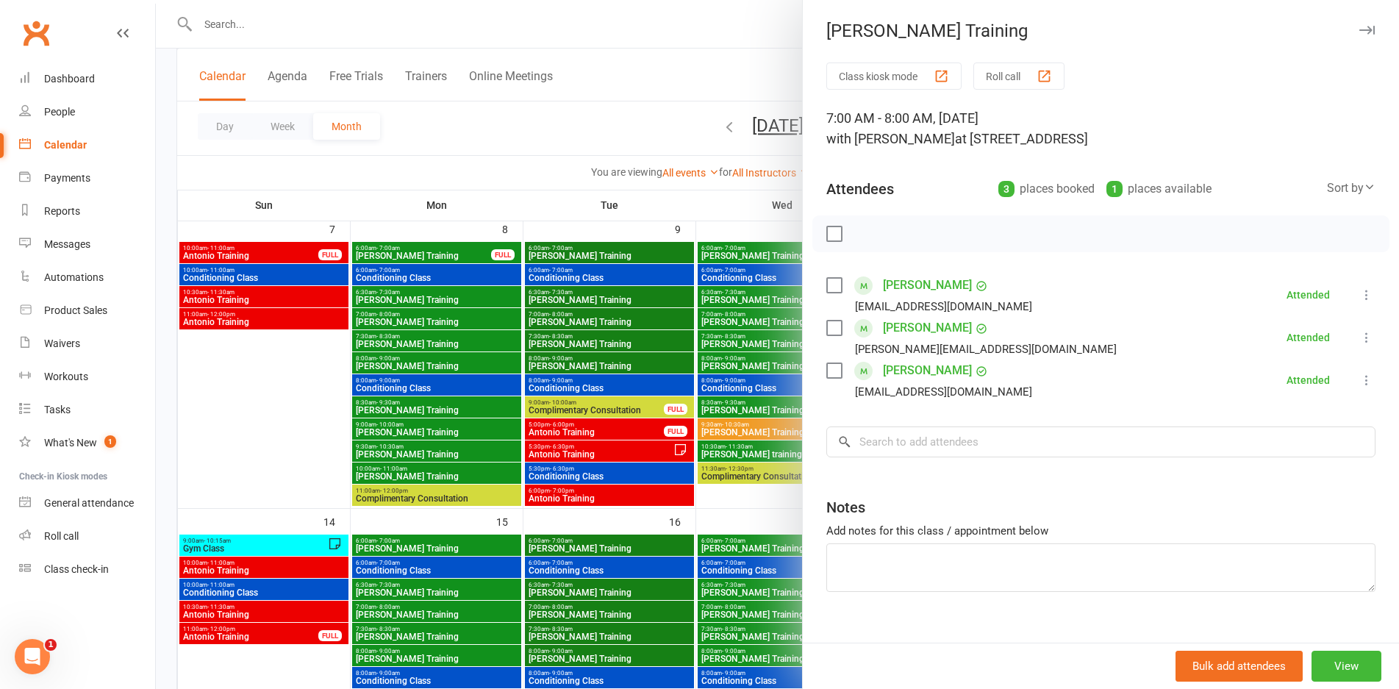
click at [654, 360] on div at bounding box center [778, 344] width 1244 height 689
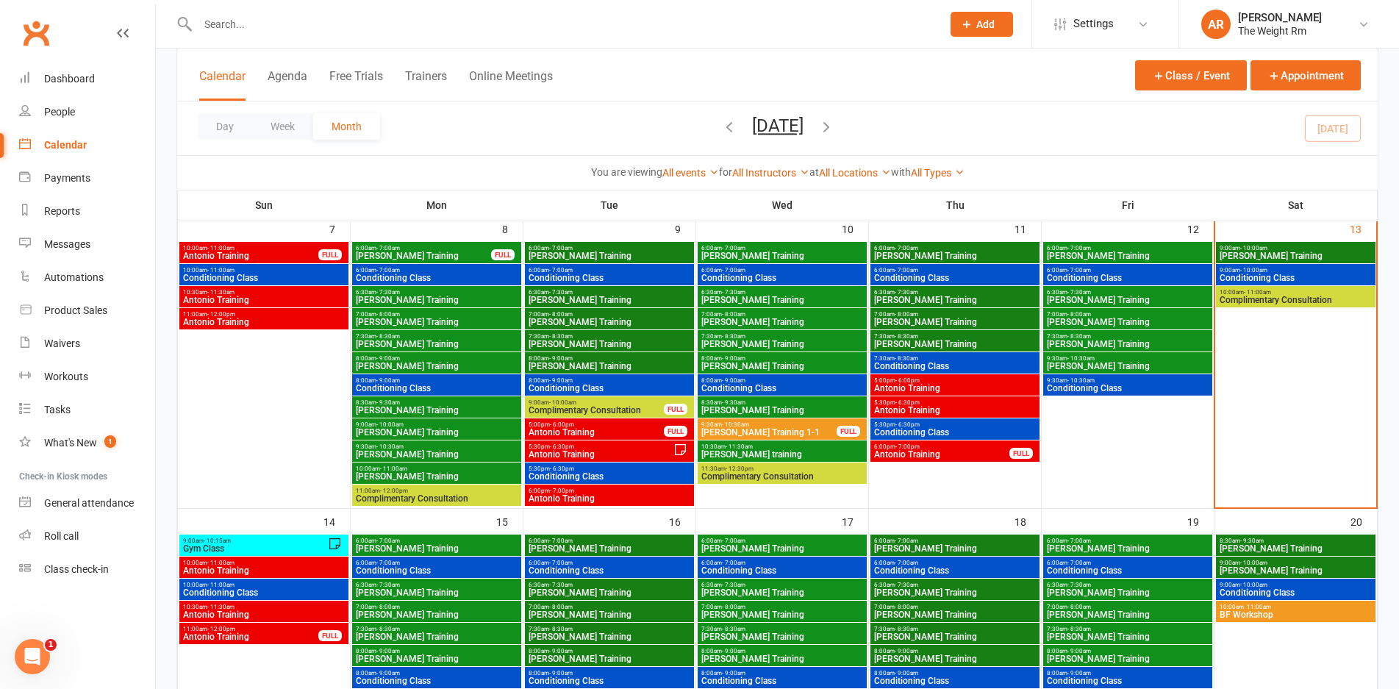
click at [1104, 296] on span "[PERSON_NAME] Training" at bounding box center [1127, 300] width 163 height 9
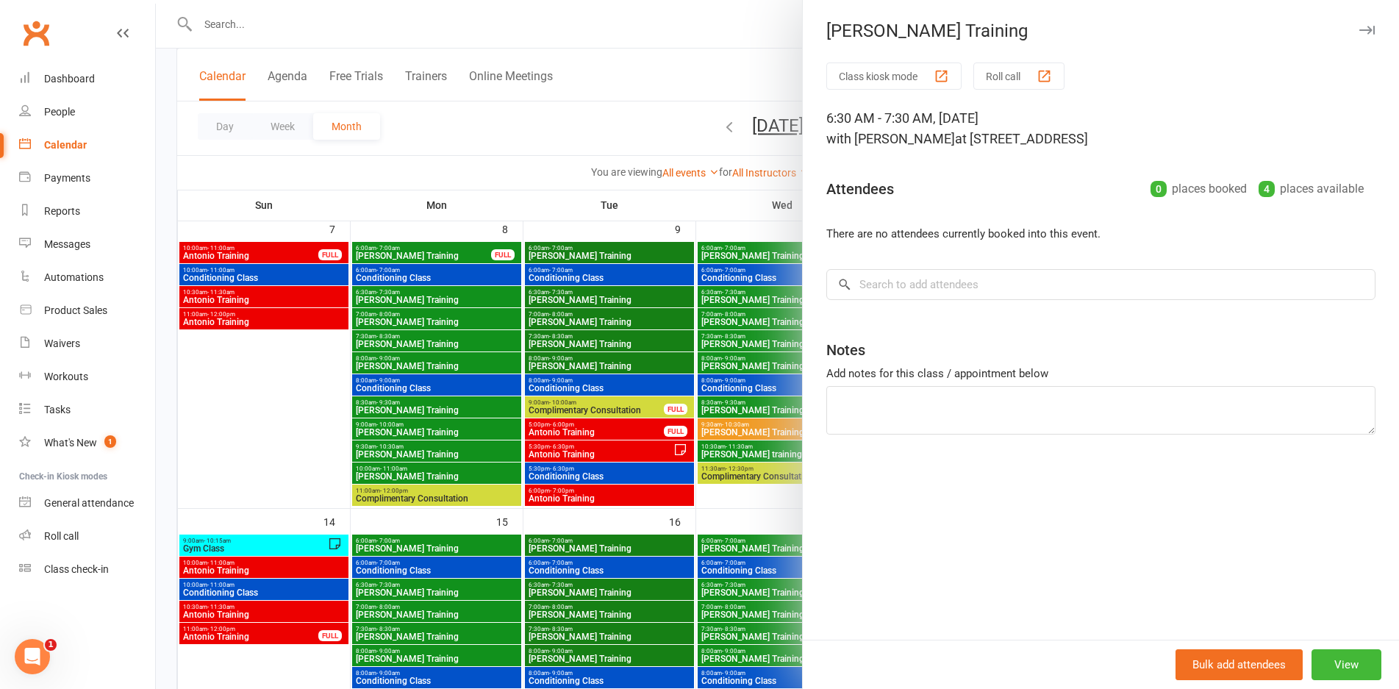
click at [574, 363] on div at bounding box center [778, 344] width 1244 height 689
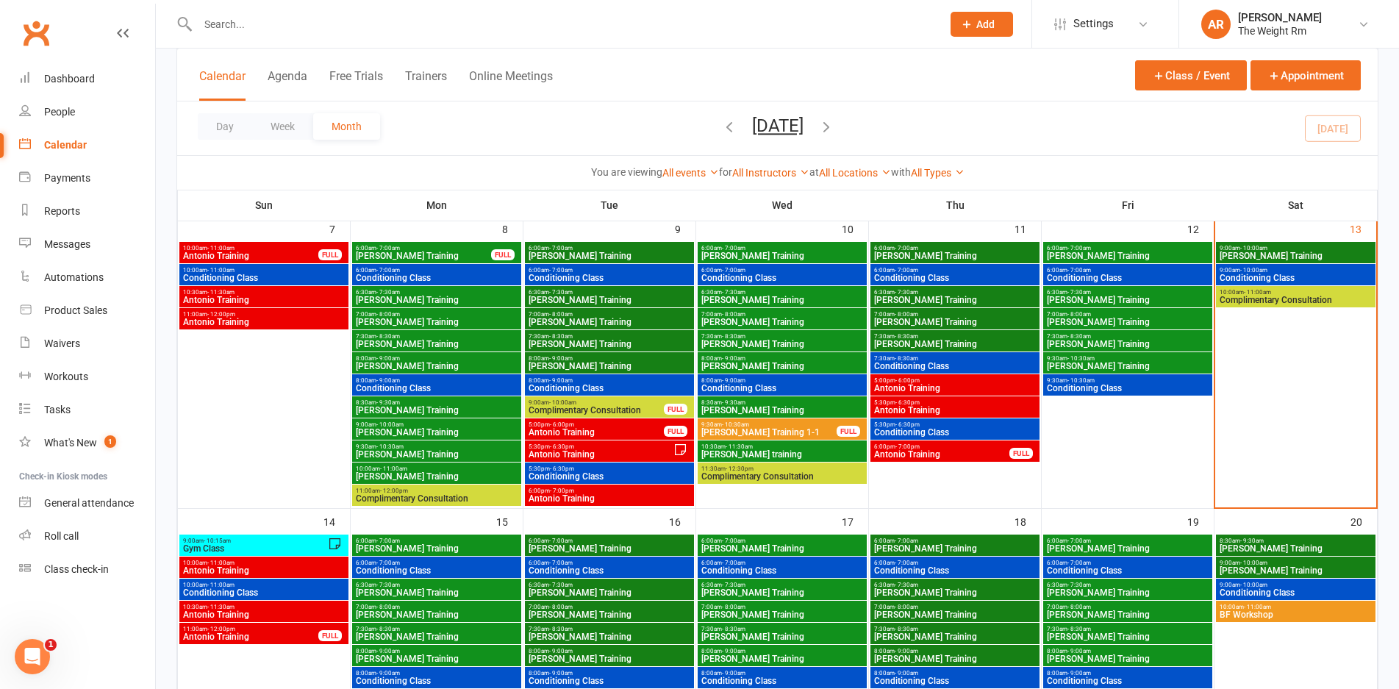
scroll to position [578, 0]
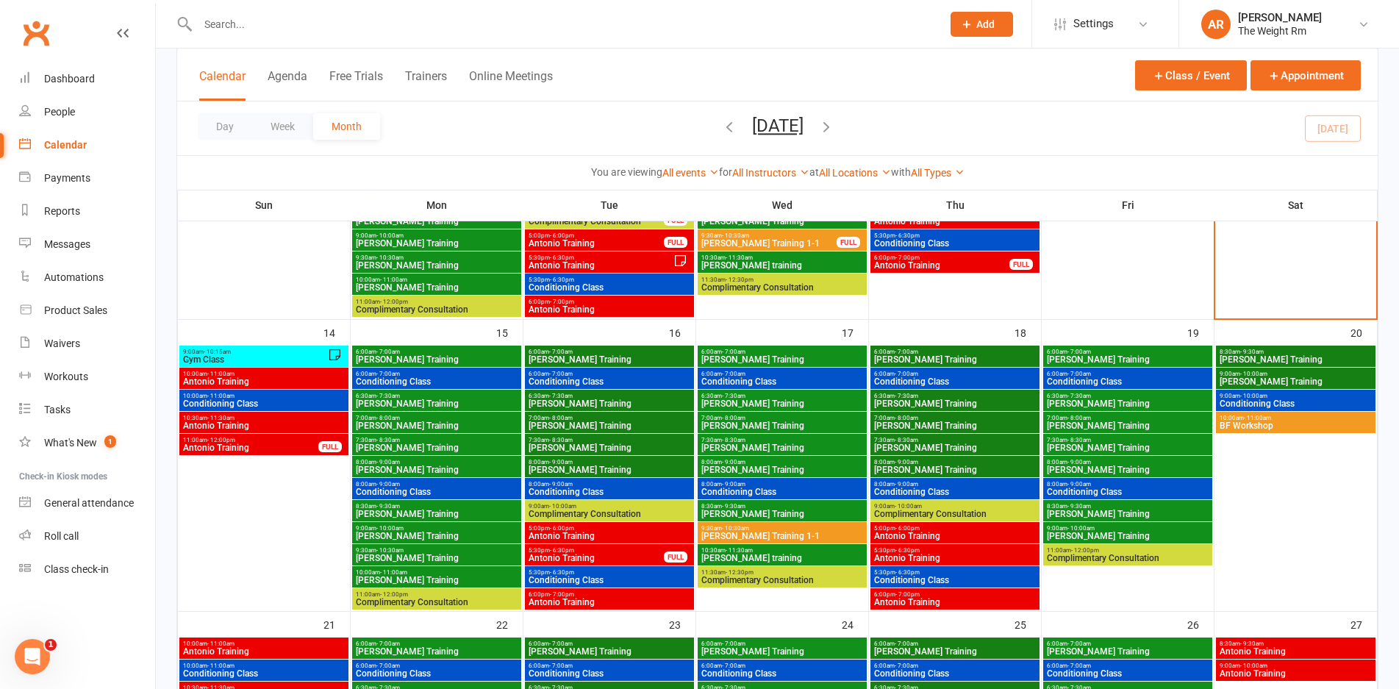
click at [1309, 425] on span "BF Workshop" at bounding box center [1296, 425] width 154 height 9
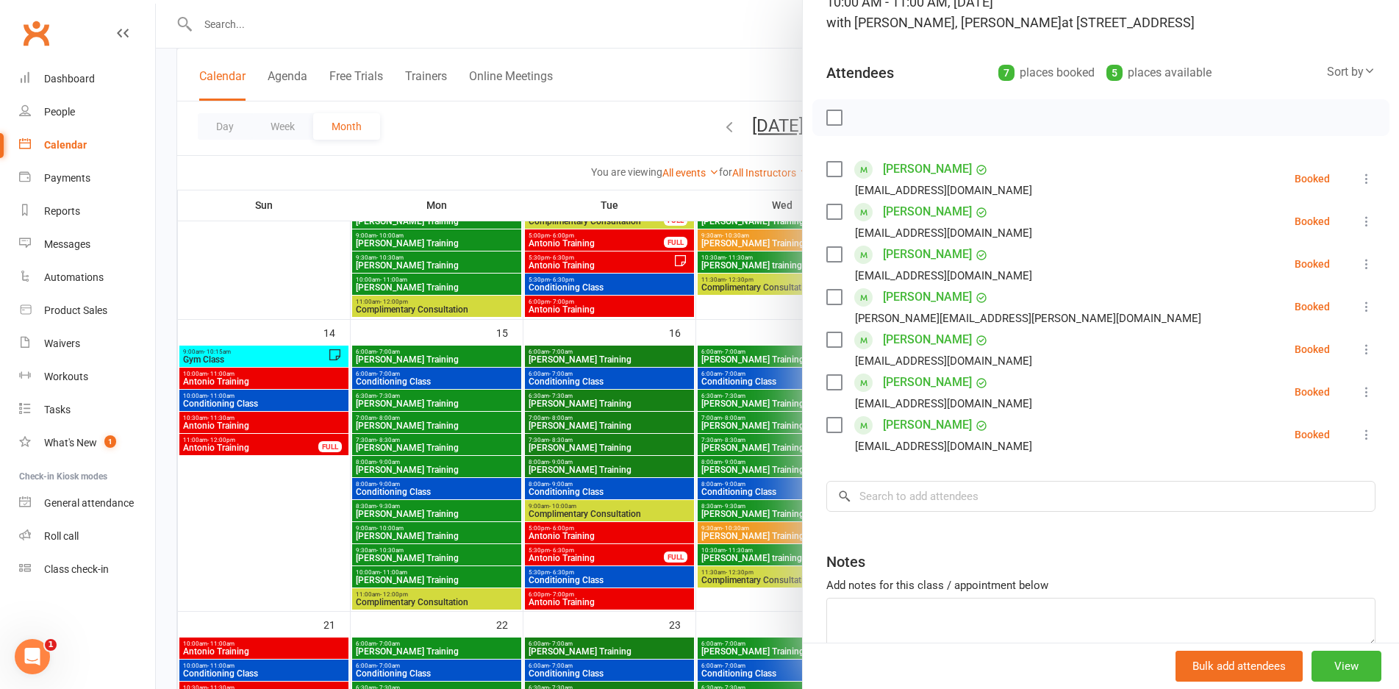
scroll to position [117, 0]
click at [656, 447] on div at bounding box center [778, 344] width 1244 height 689
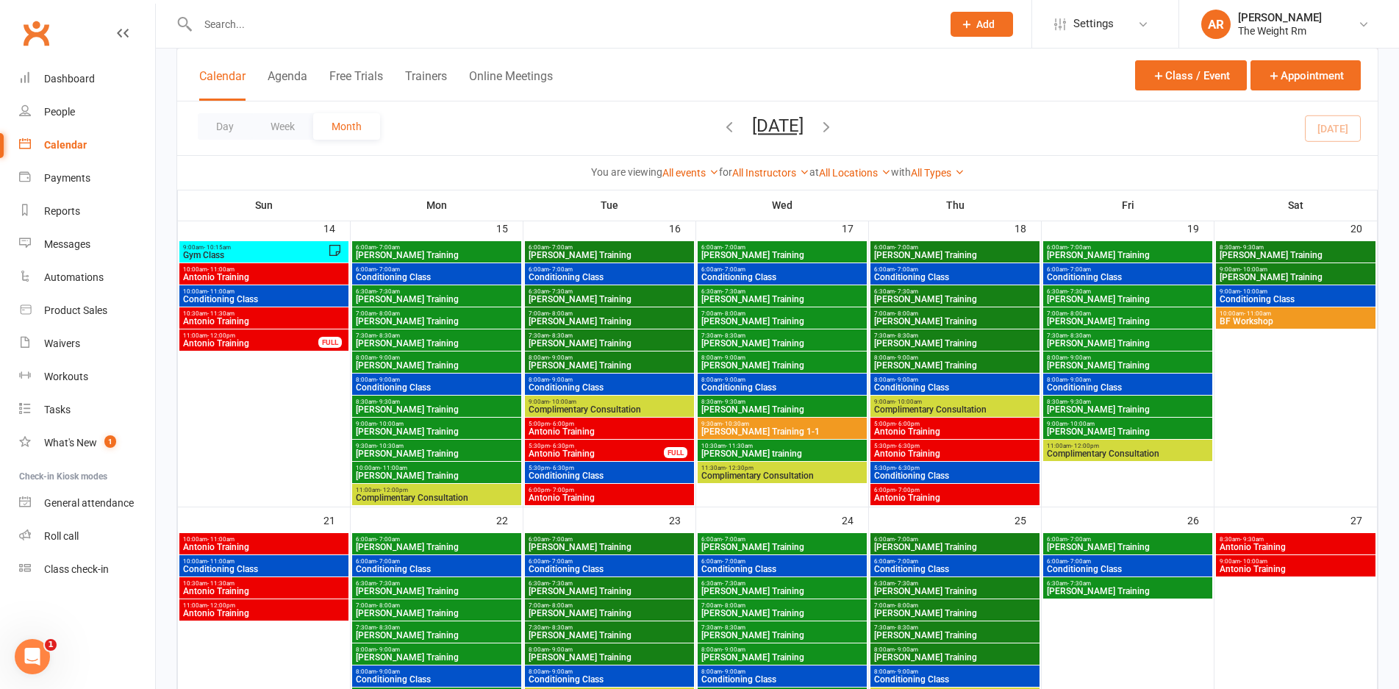
scroll to position [725, 0]
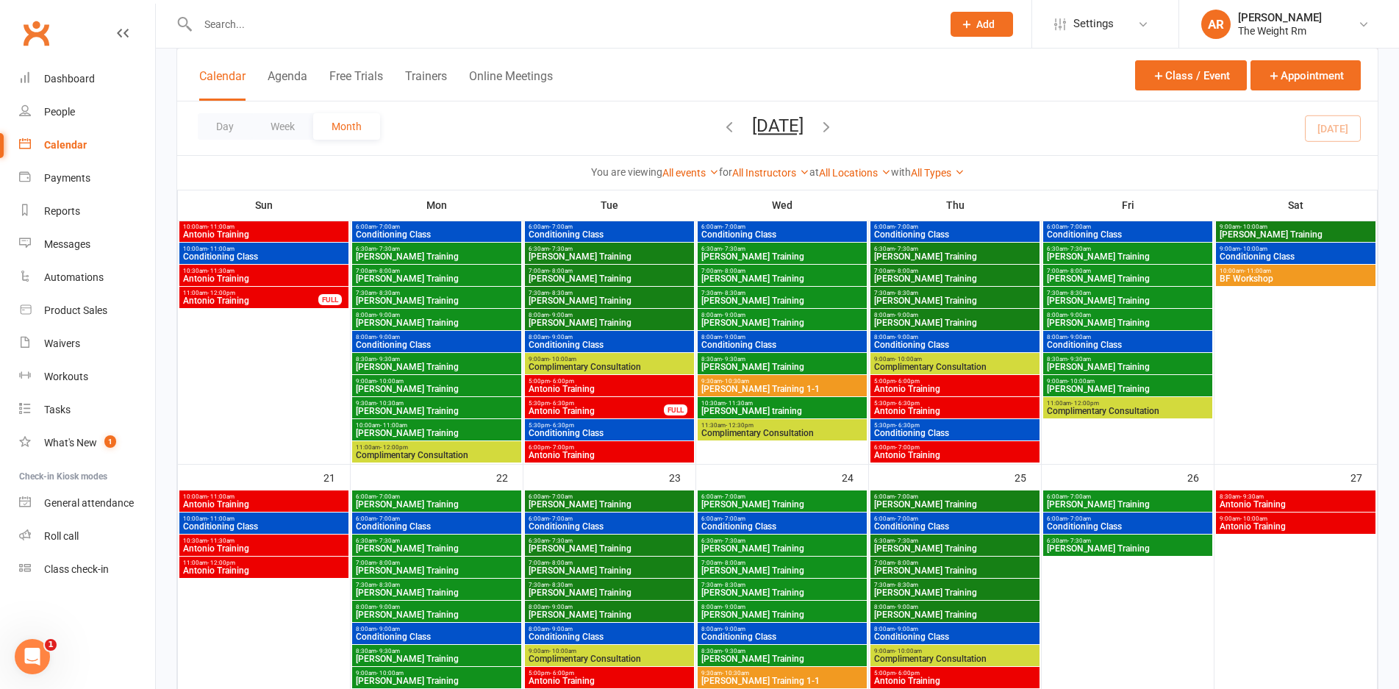
click at [1327, 504] on span "Antonio Training" at bounding box center [1296, 504] width 154 height 9
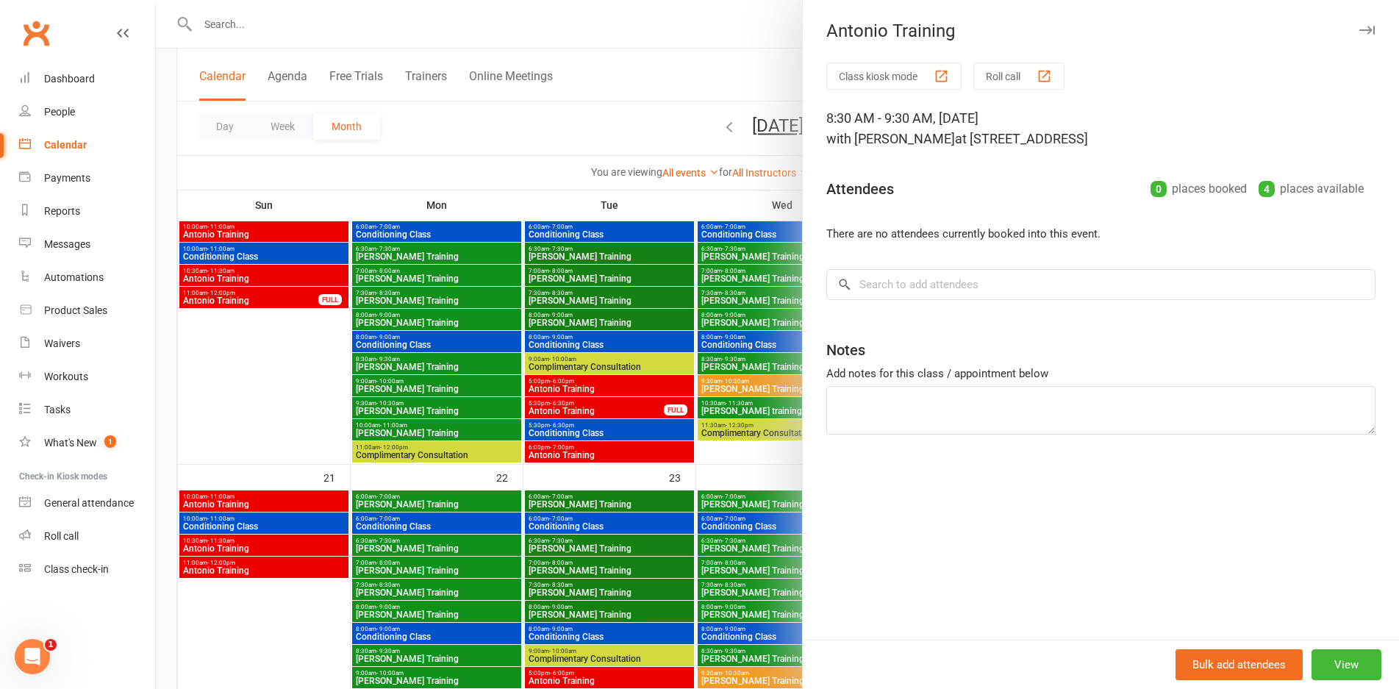
click at [637, 541] on div at bounding box center [778, 344] width 1244 height 689
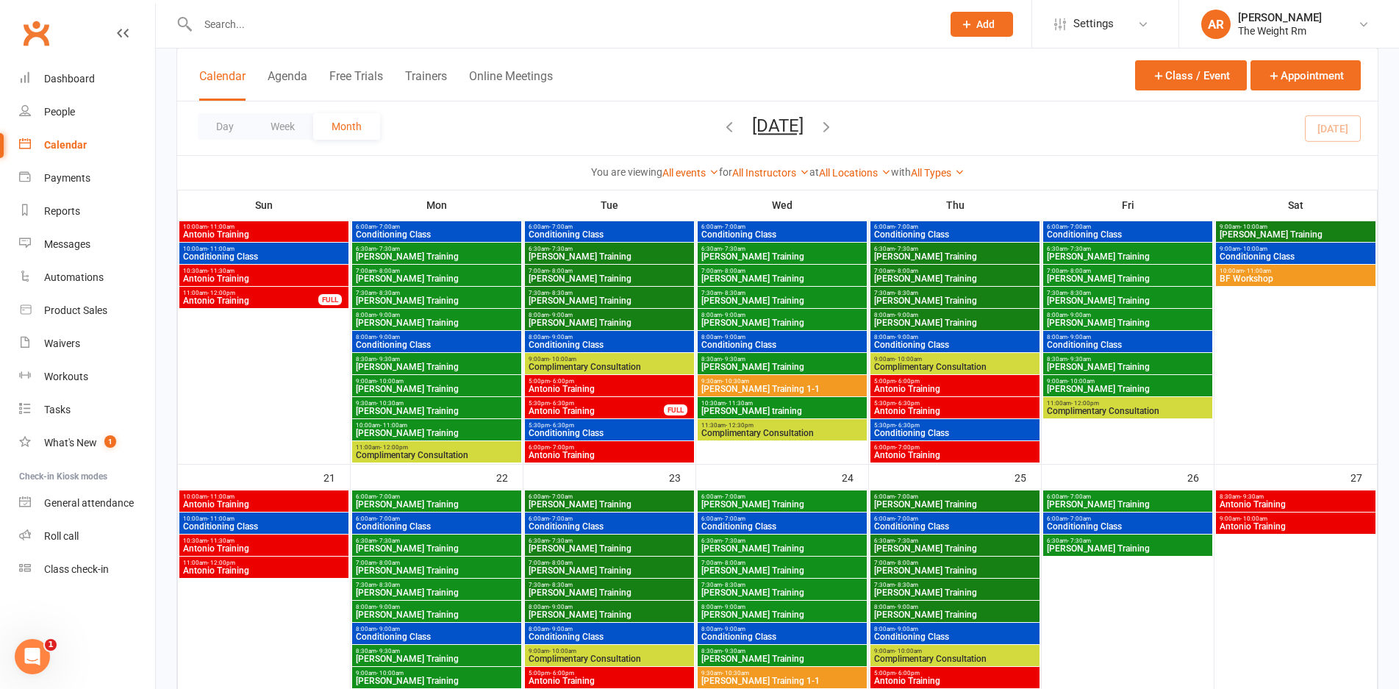
click at [1249, 518] on span "- 10:00am" at bounding box center [1254, 519] width 27 height 7
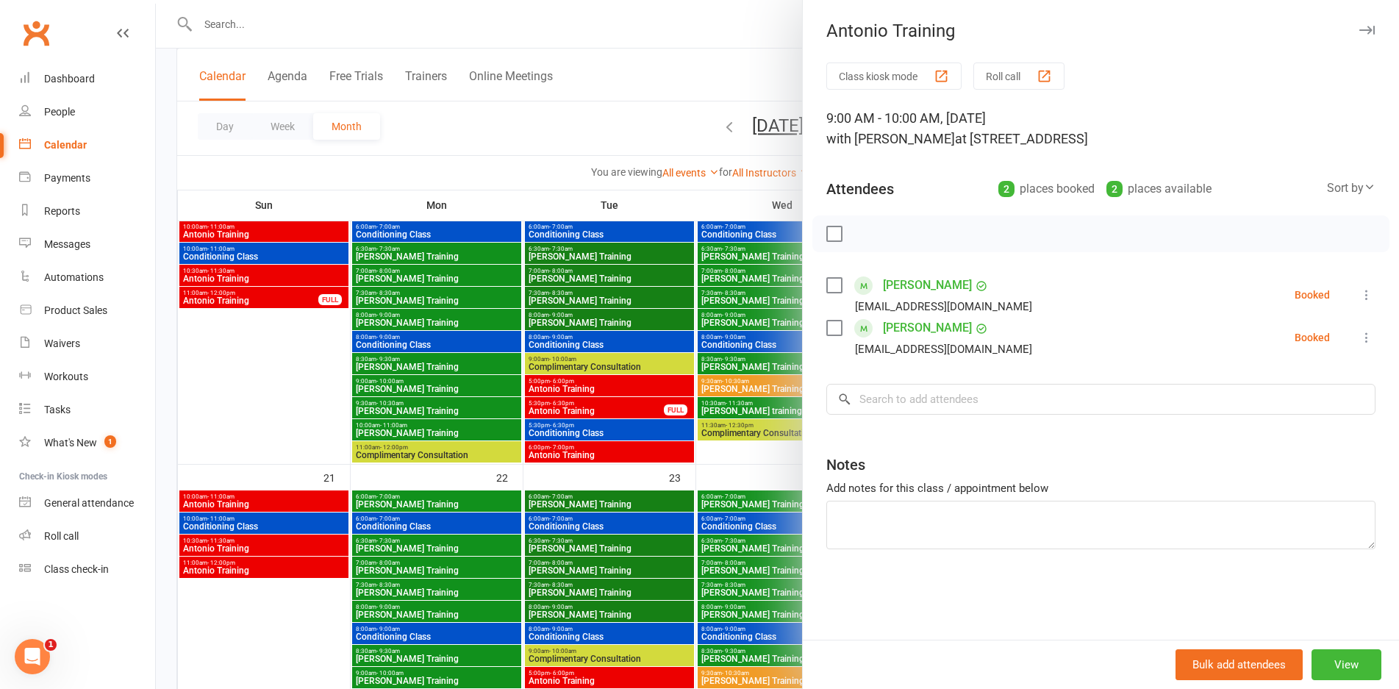
click at [579, 528] on div at bounding box center [778, 344] width 1244 height 689
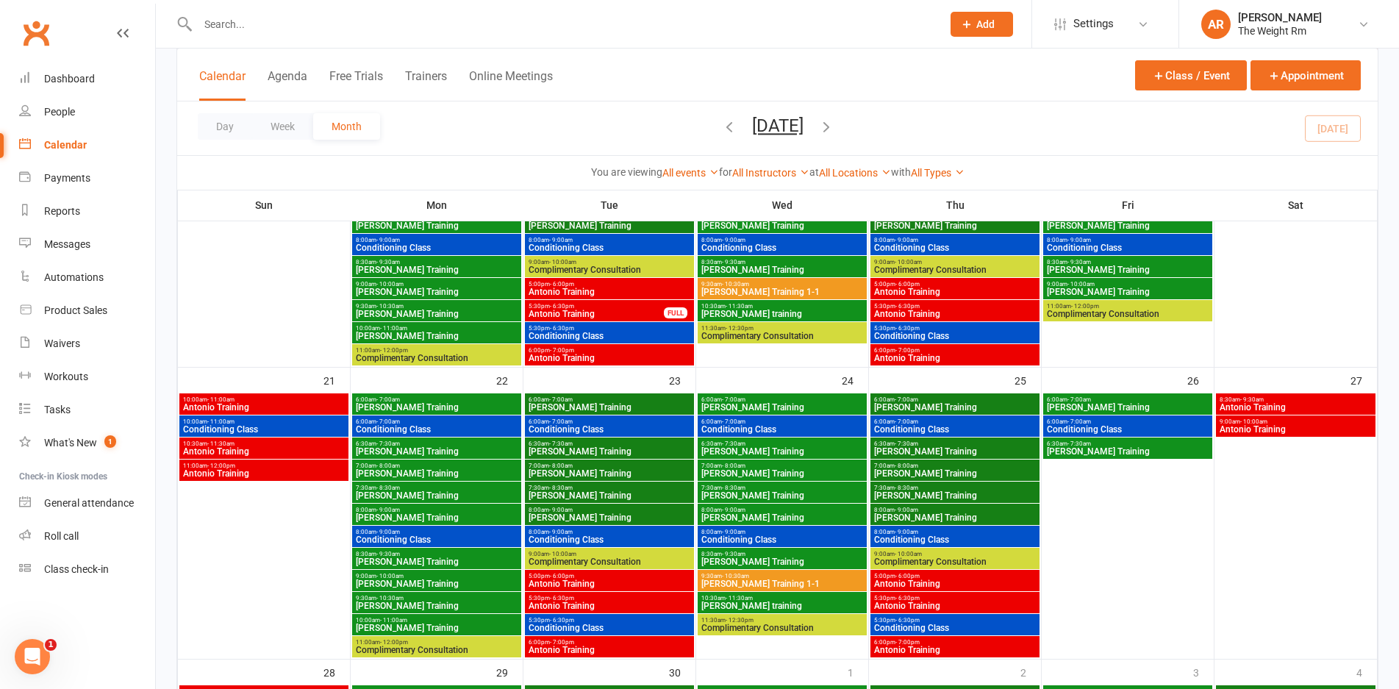
scroll to position [847, 0]
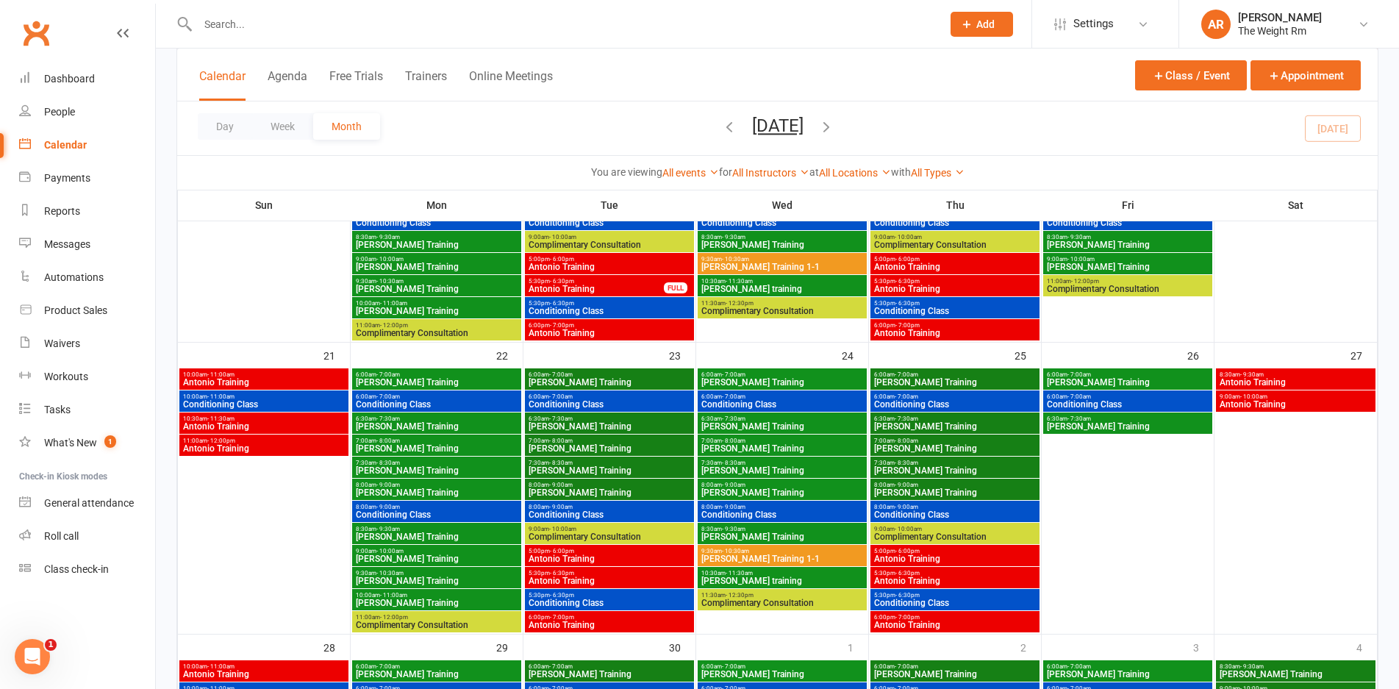
click at [913, 574] on span "- 6:30pm" at bounding box center [908, 573] width 24 height 7
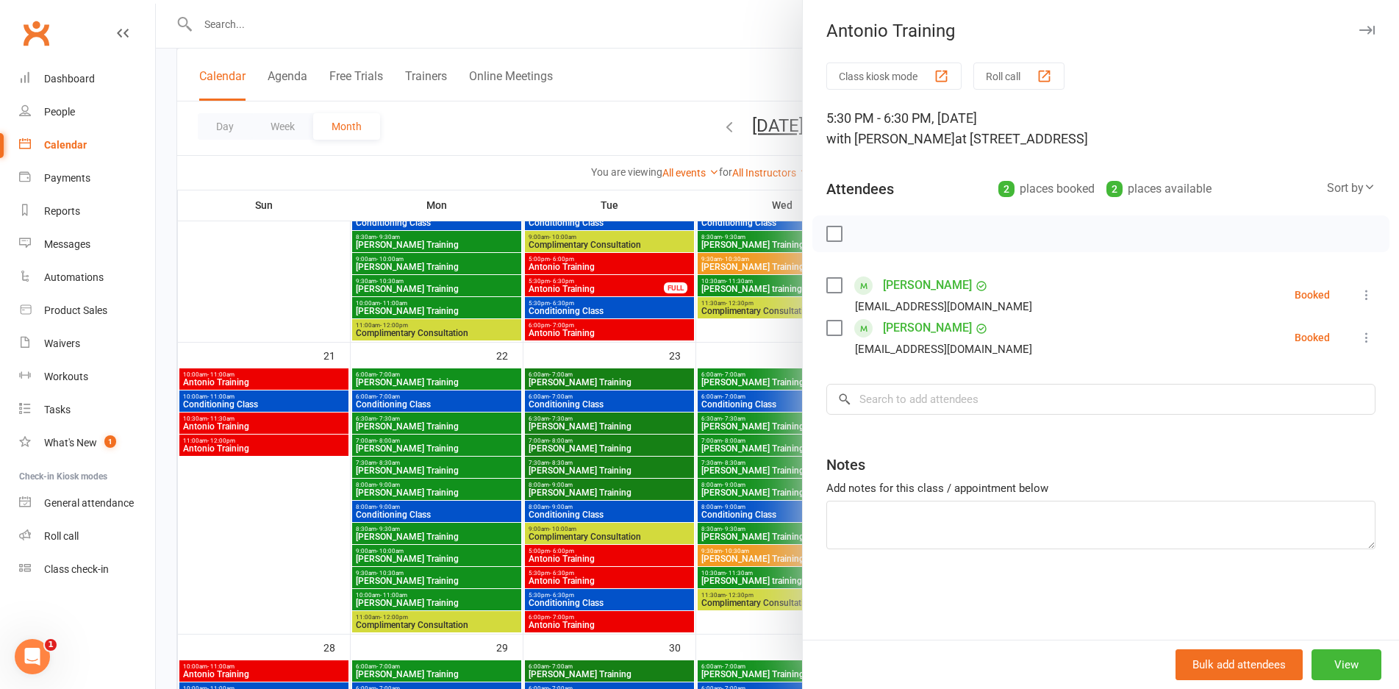
click at [646, 593] on div at bounding box center [778, 344] width 1244 height 689
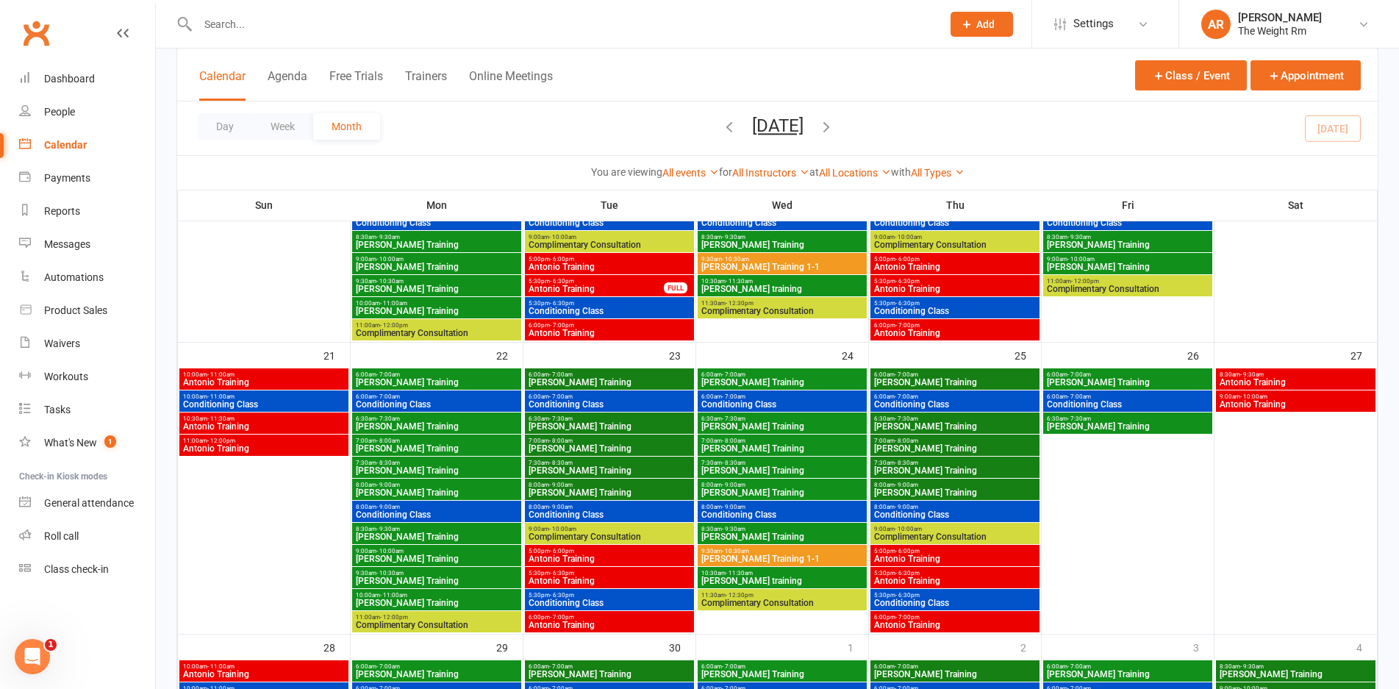
click at [644, 579] on span "Antonio Training" at bounding box center [609, 581] width 163 height 9
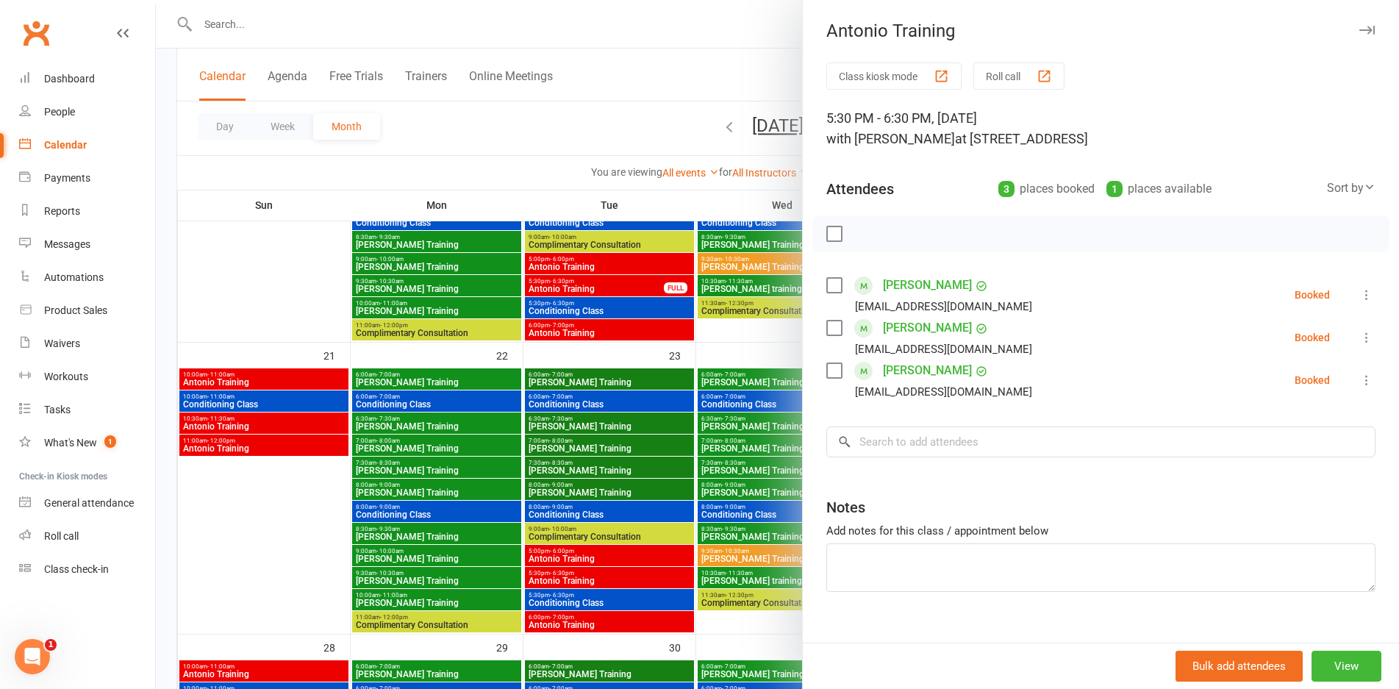
click at [644, 579] on div at bounding box center [778, 344] width 1244 height 689
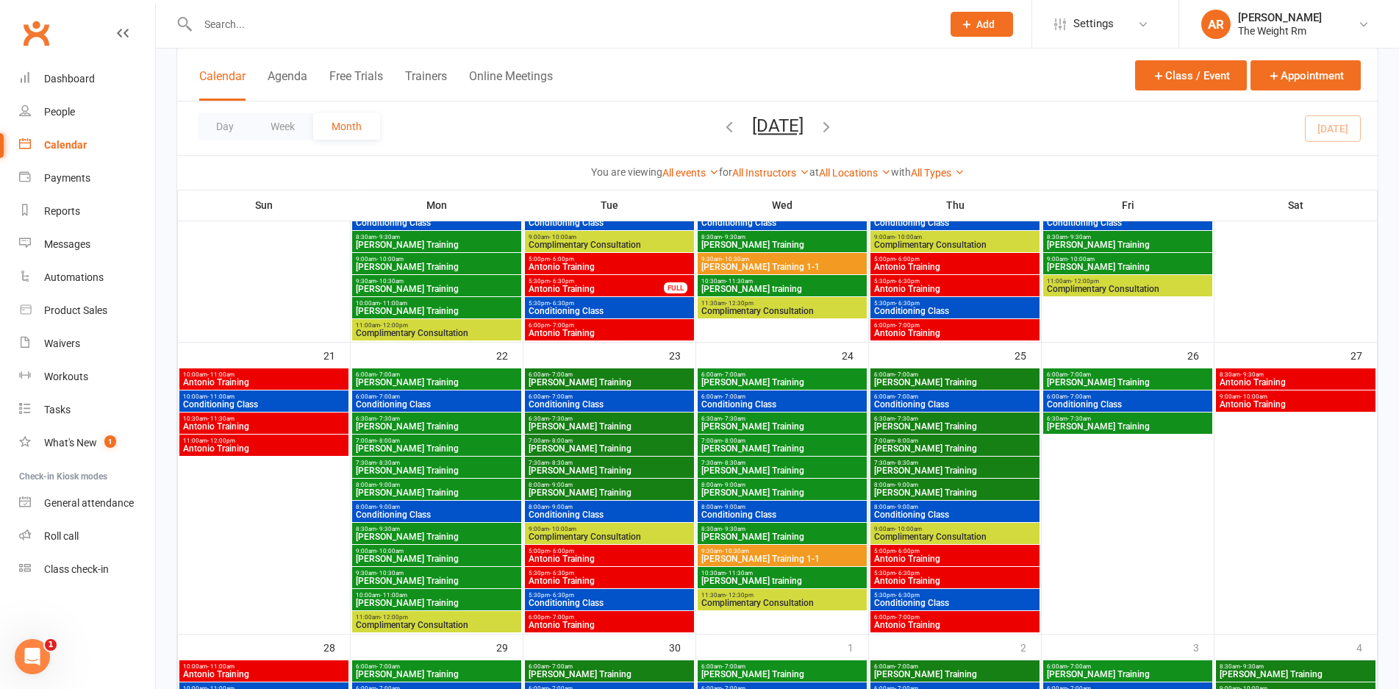
click at [955, 619] on span "6:00pm - 7:00pm" at bounding box center [955, 617] width 163 height 7
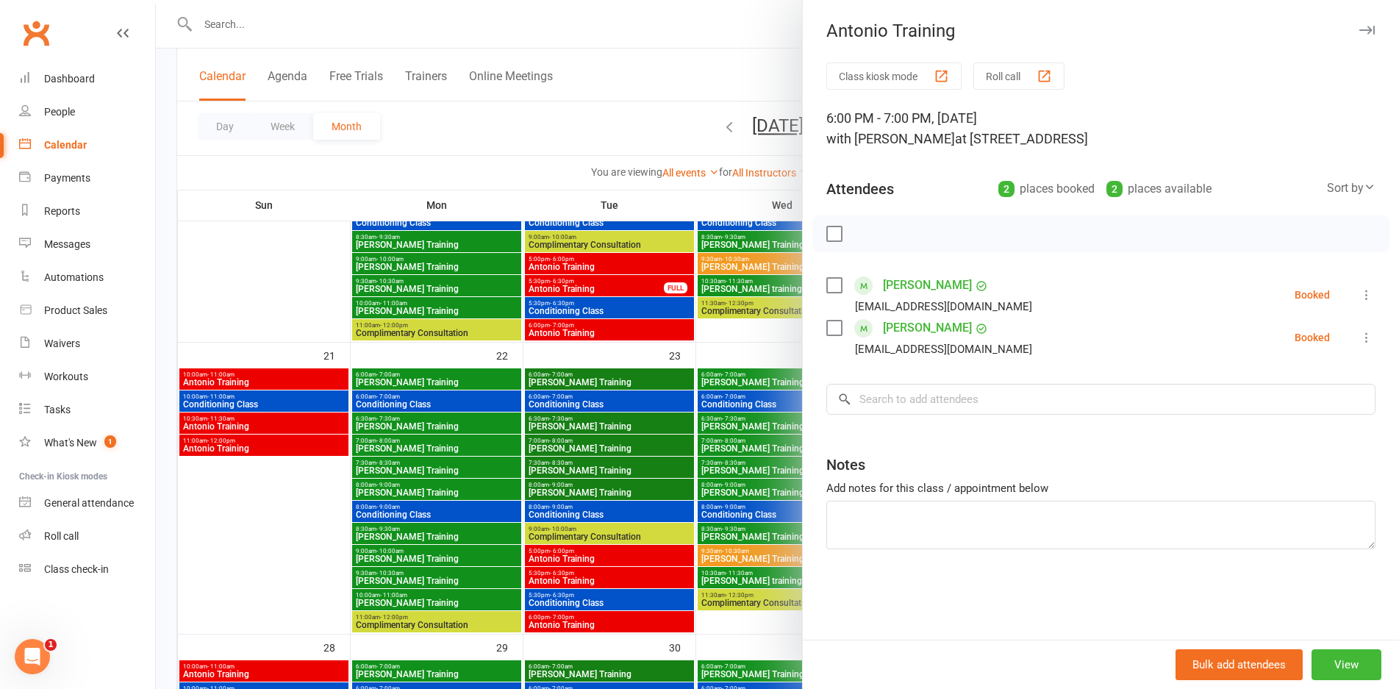
click at [632, 502] on div at bounding box center [778, 344] width 1244 height 689
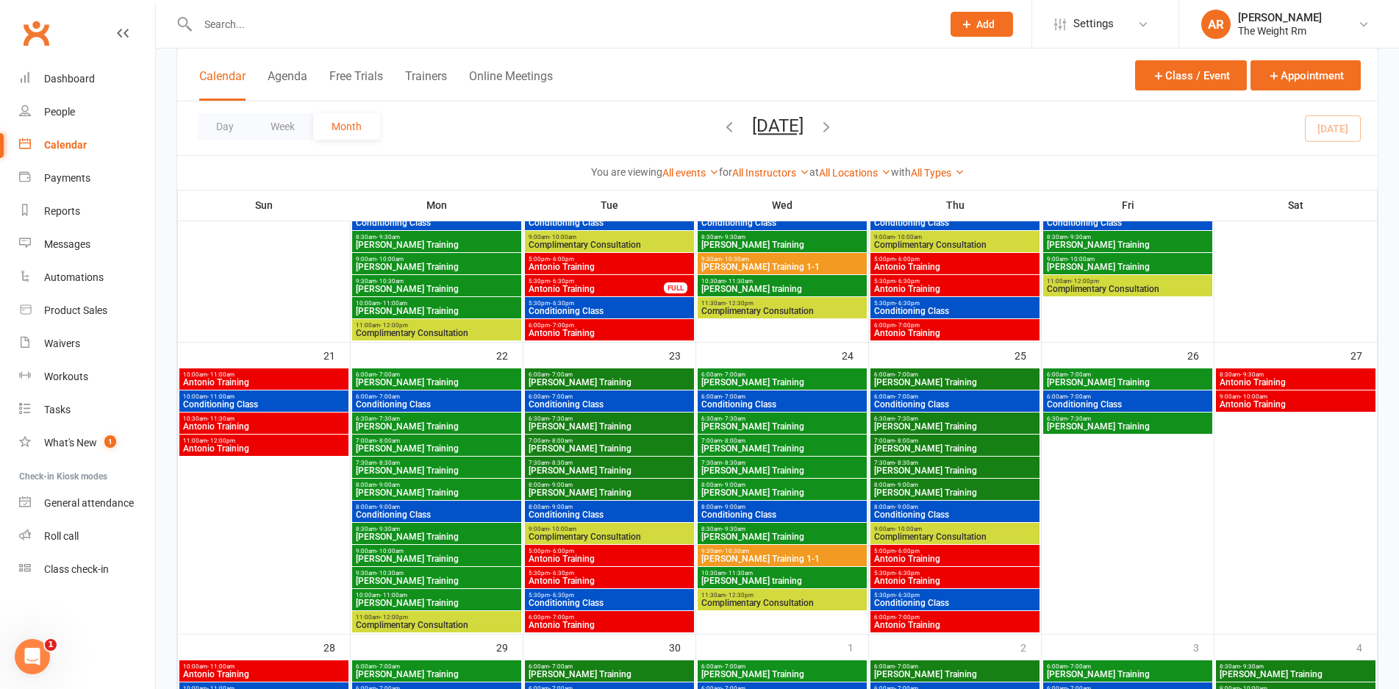
click at [929, 554] on span "Antonio Training" at bounding box center [955, 558] width 163 height 9
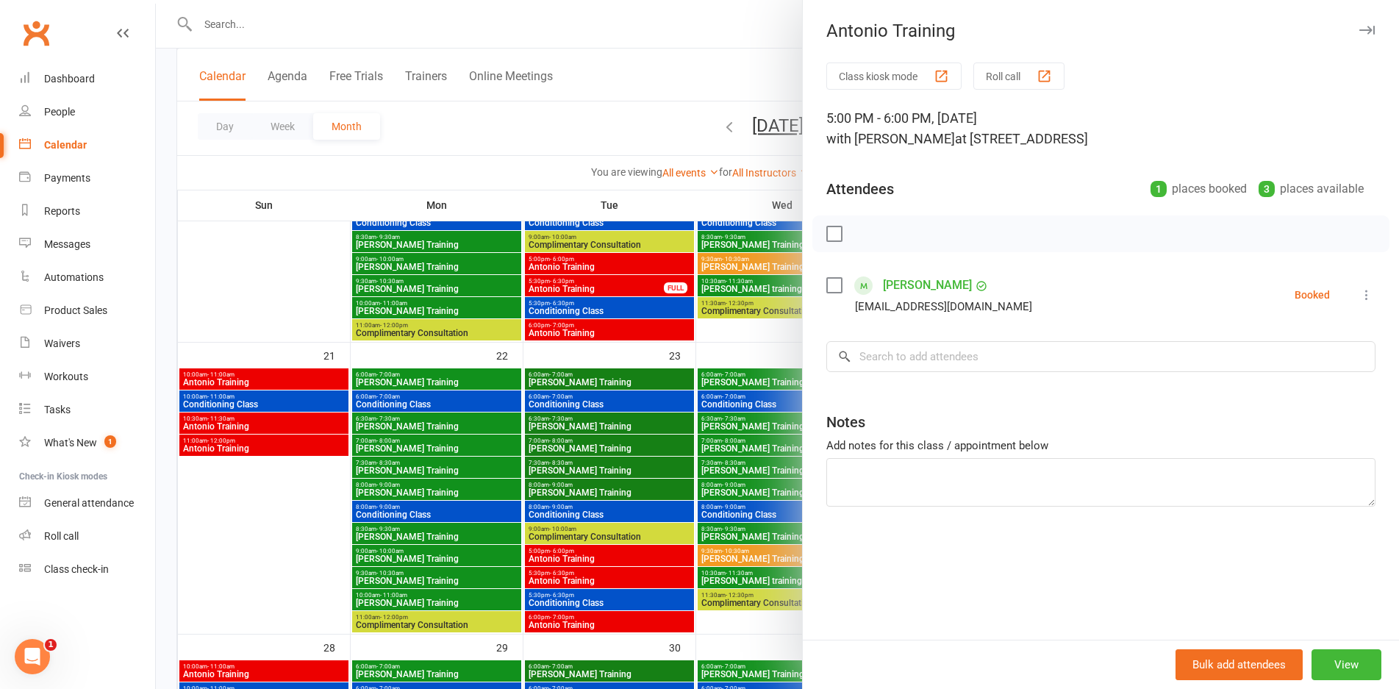
click at [598, 556] on div at bounding box center [778, 344] width 1244 height 689
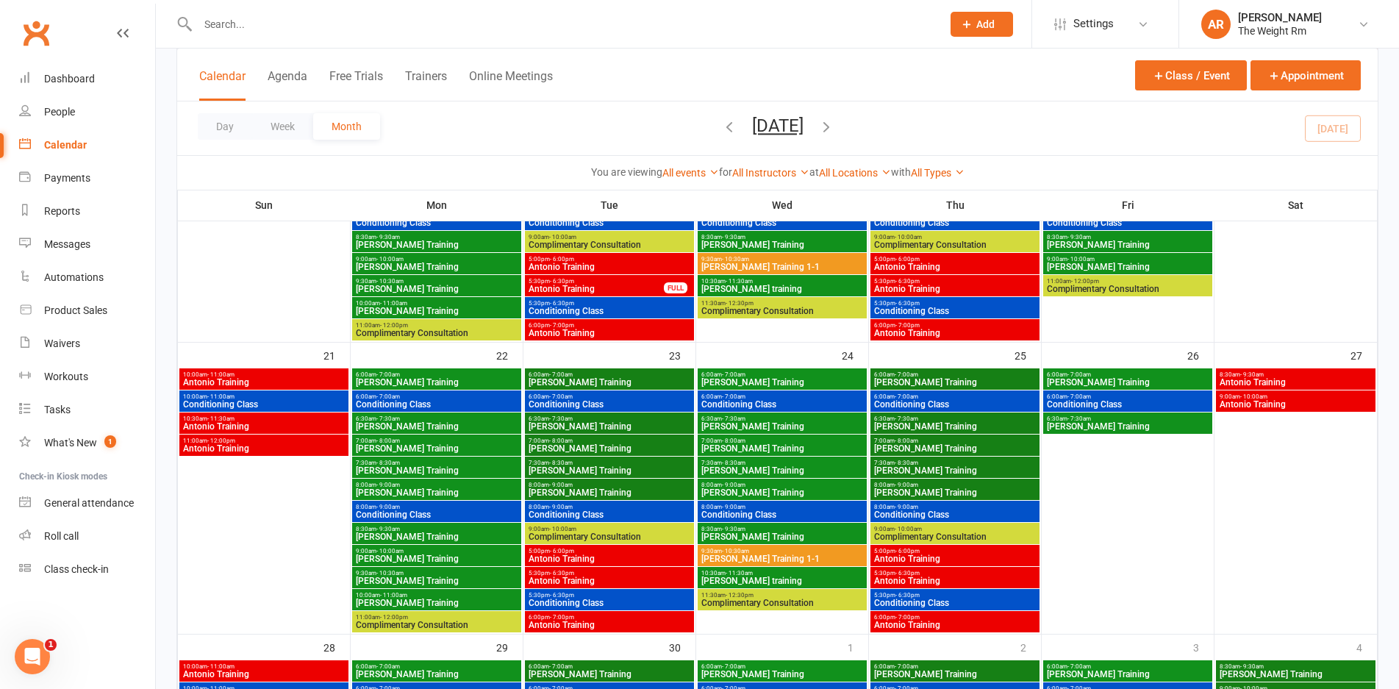
click at [648, 563] on span "Antonio Training" at bounding box center [609, 558] width 163 height 9
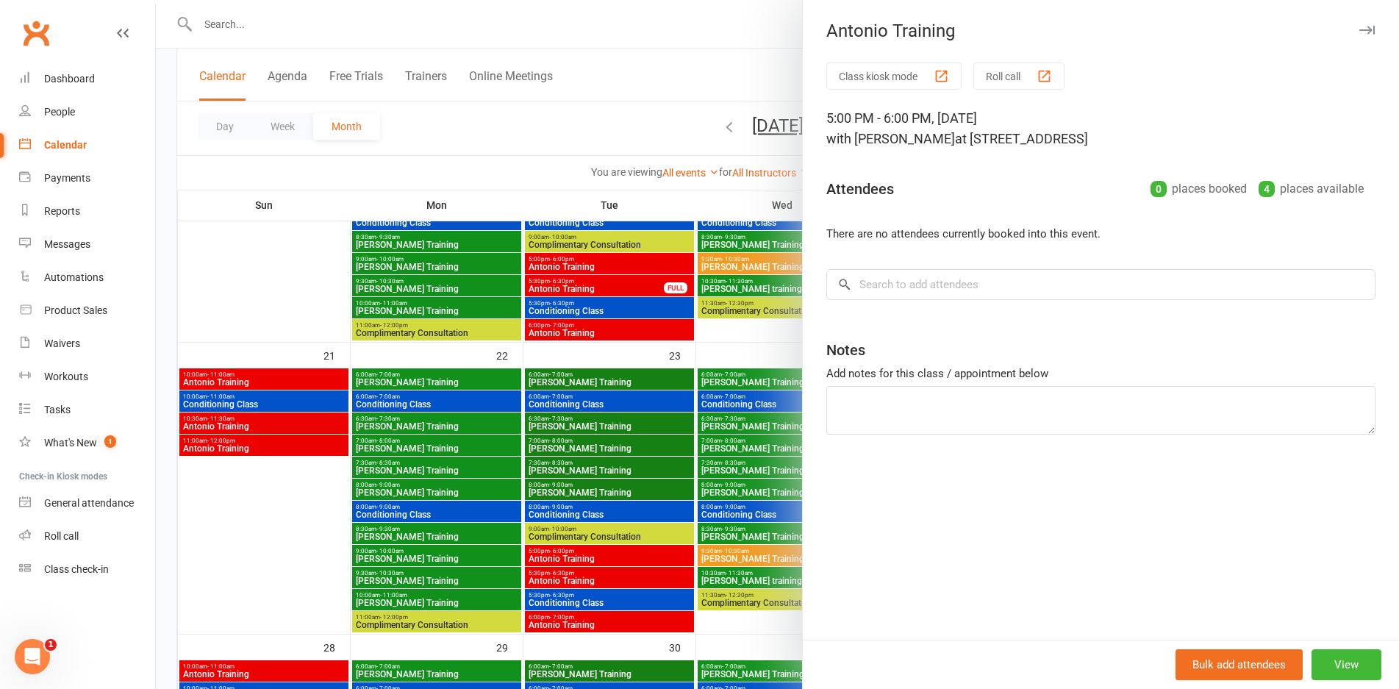
click at [648, 563] on div at bounding box center [778, 344] width 1244 height 689
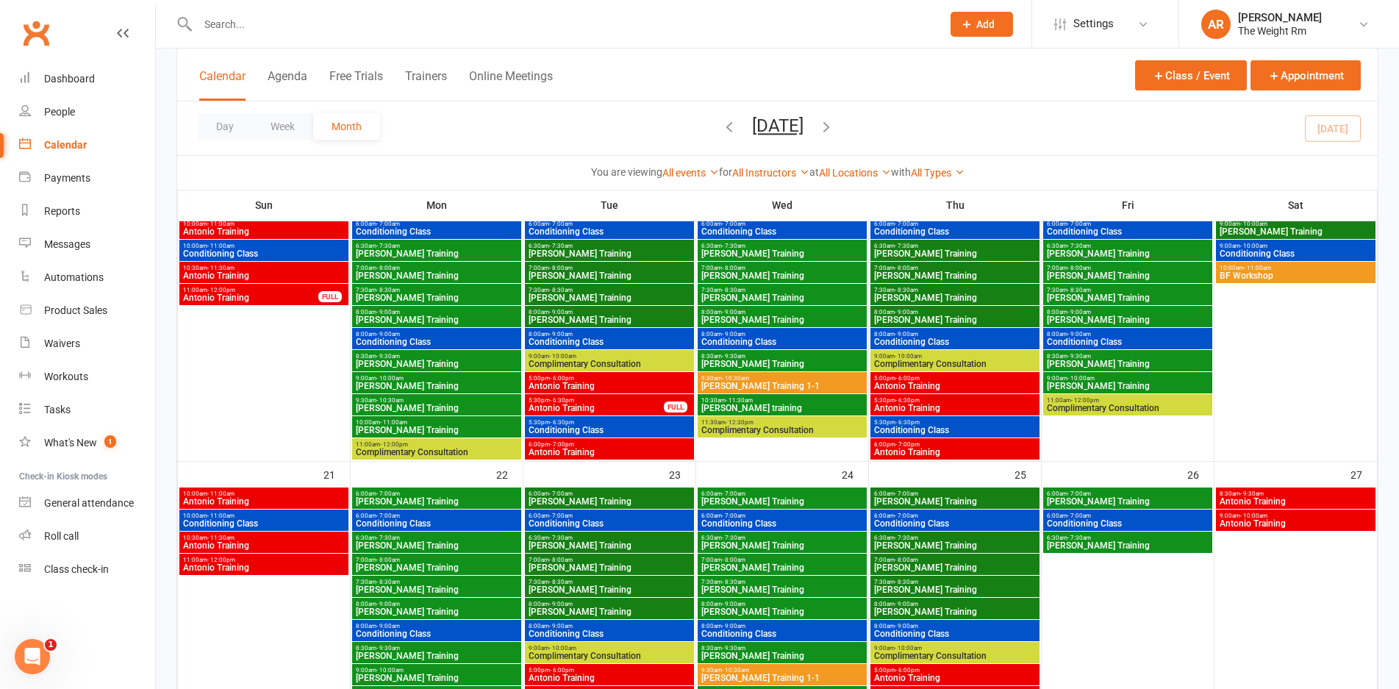
scroll to position [725, 0]
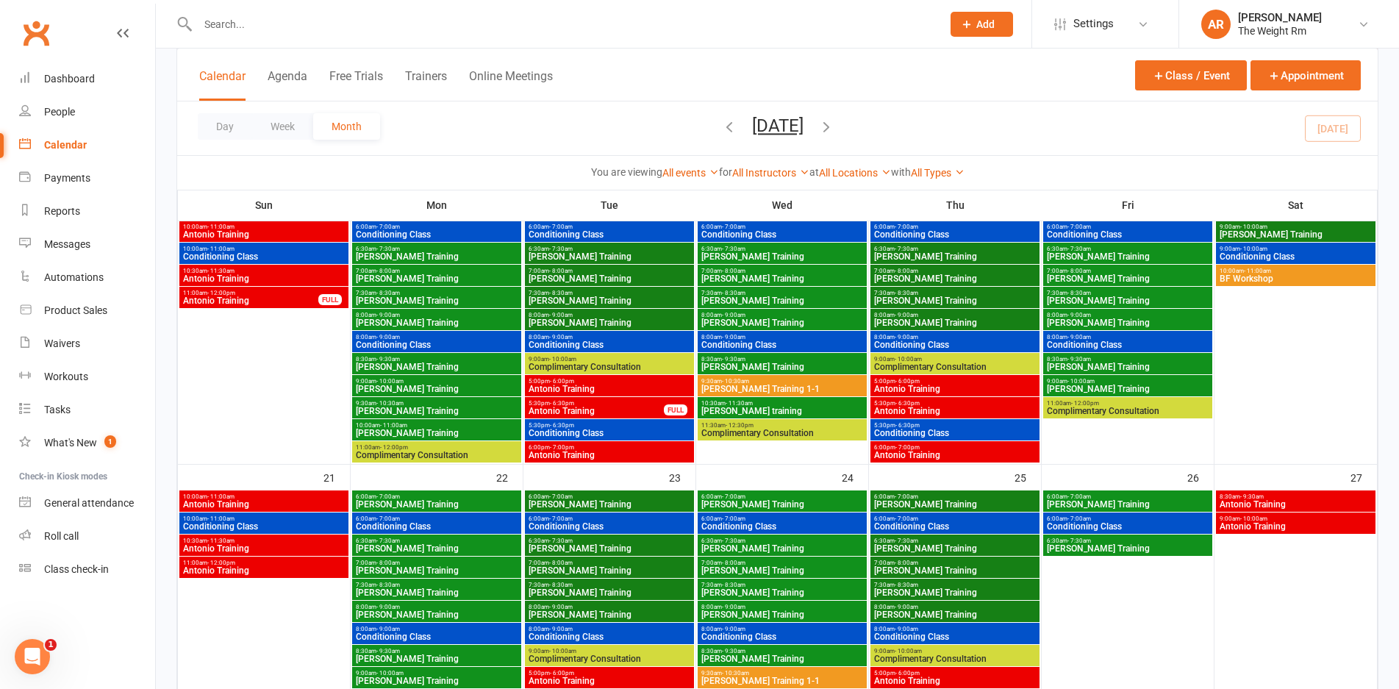
click at [925, 385] on span "Antonio Training" at bounding box center [955, 389] width 163 height 9
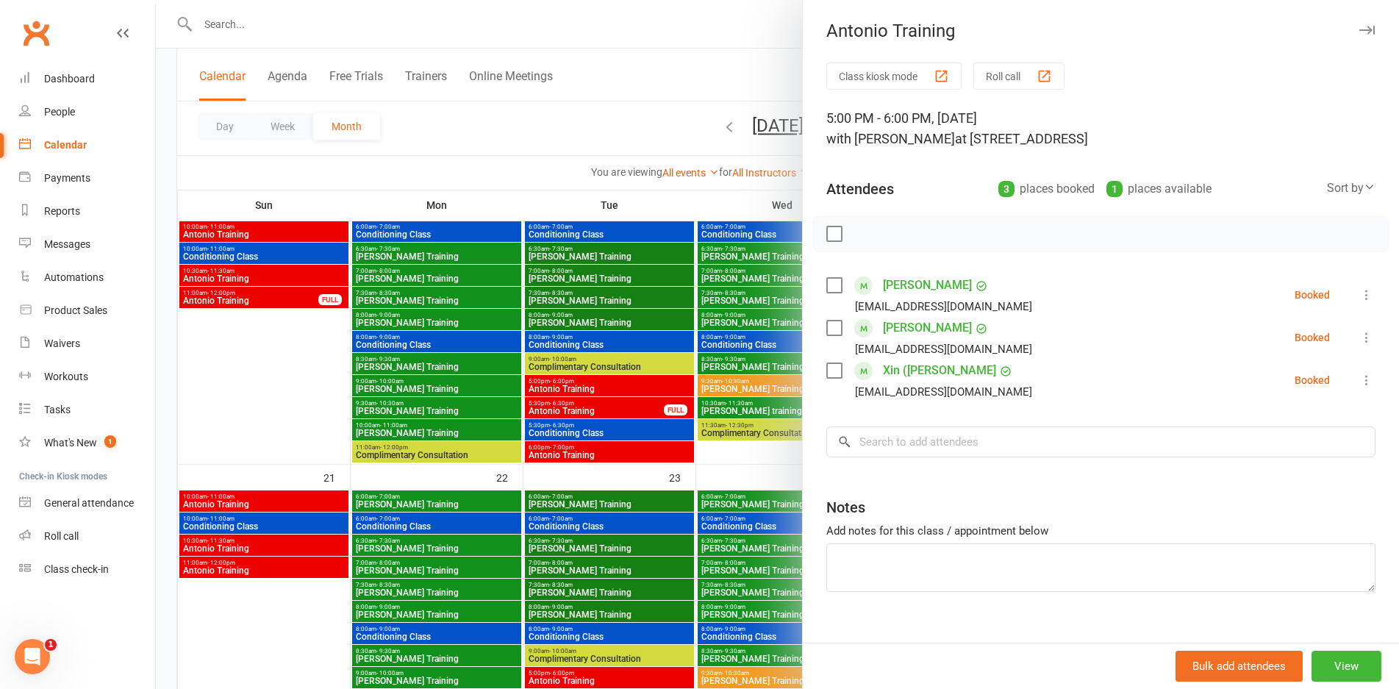
click at [713, 390] on div at bounding box center [778, 344] width 1244 height 689
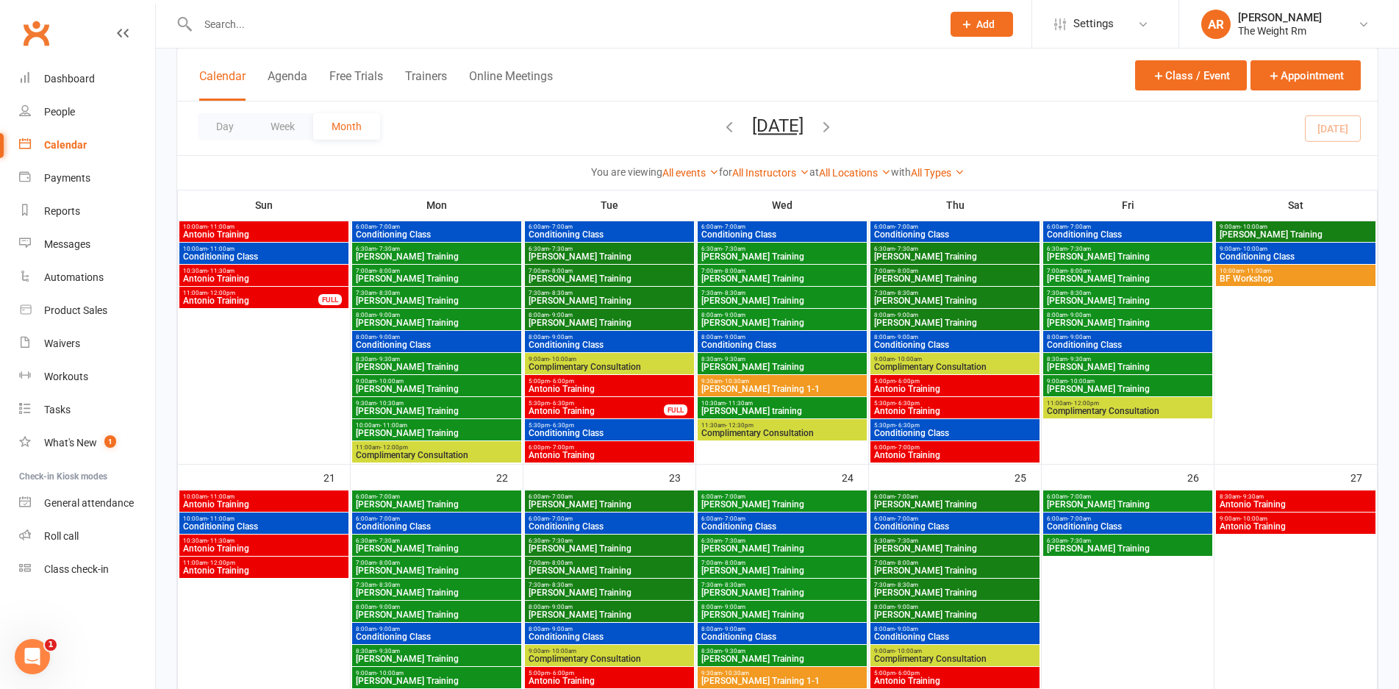
click at [685, 383] on span "5:00pm - 6:00pm" at bounding box center [609, 381] width 163 height 7
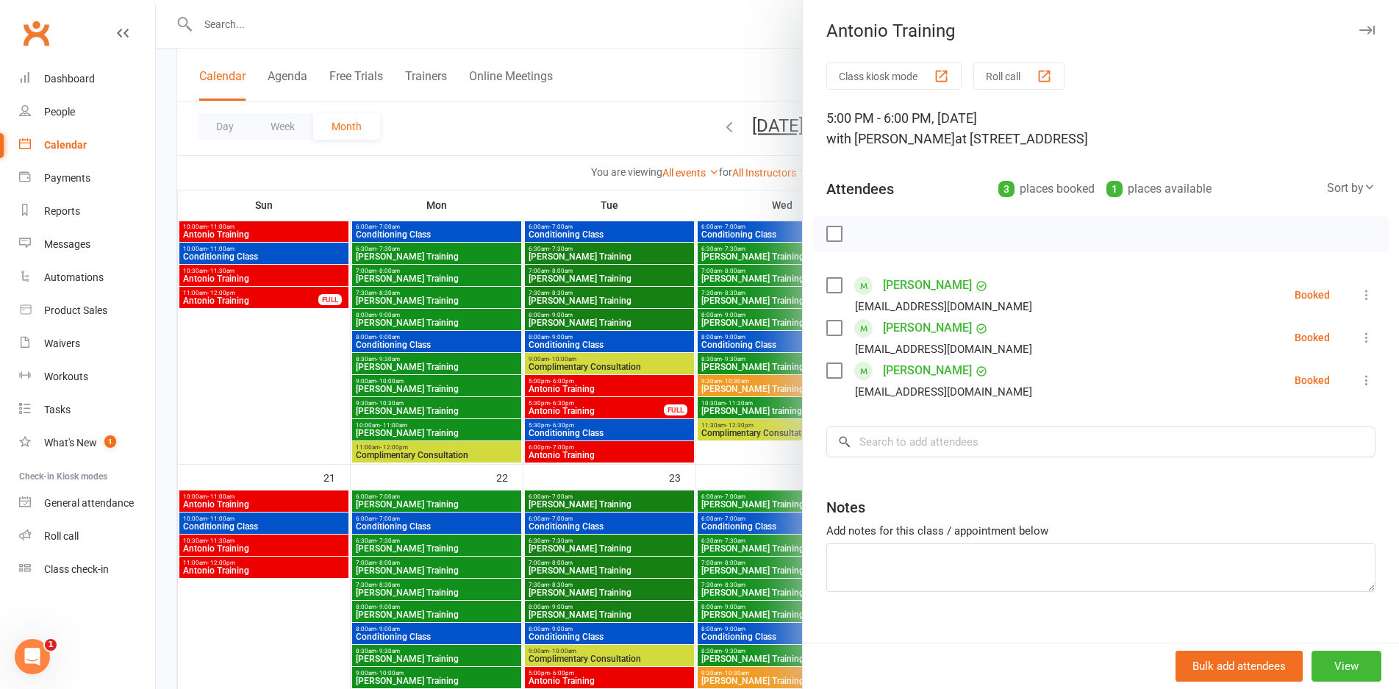
click at [685, 383] on div at bounding box center [778, 344] width 1244 height 689
